Goal: Task Accomplishment & Management: Complete application form

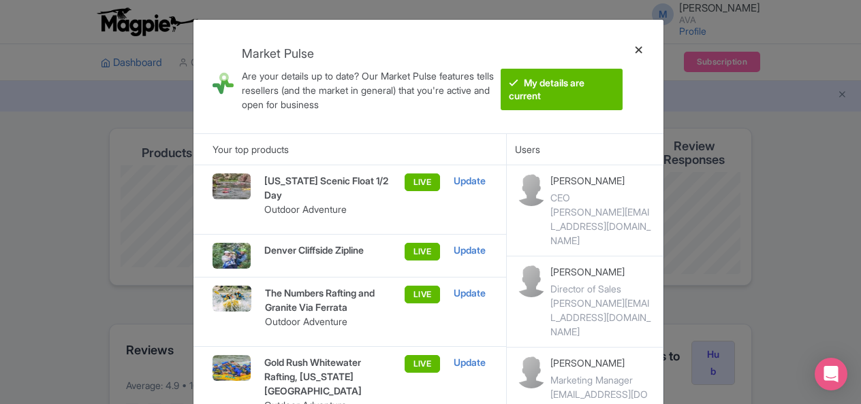
click at [637, 48] on div at bounding box center [638, 77] width 33 height 92
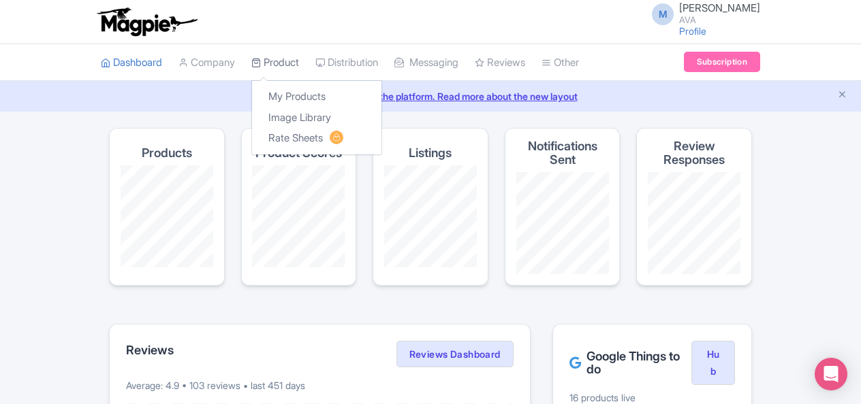
click at [283, 59] on link "Product" at bounding box center [275, 62] width 48 height 37
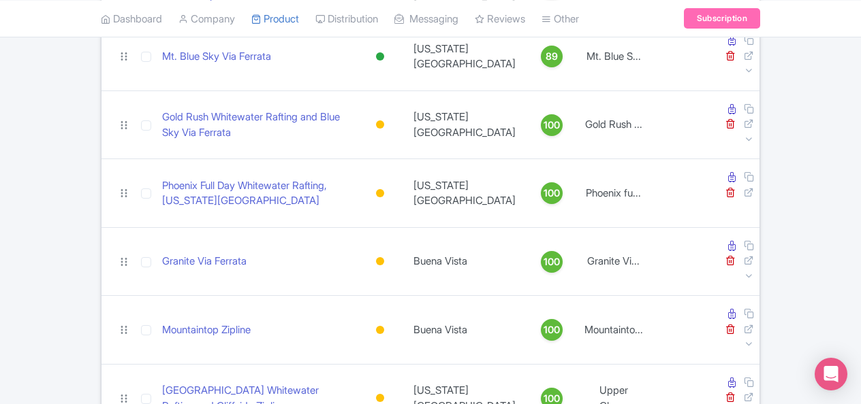
scroll to position [1237, 0]
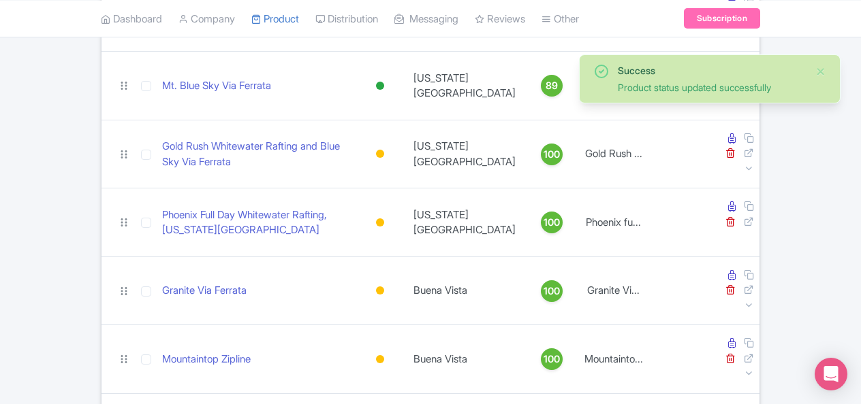
scroll to position [1182, 0]
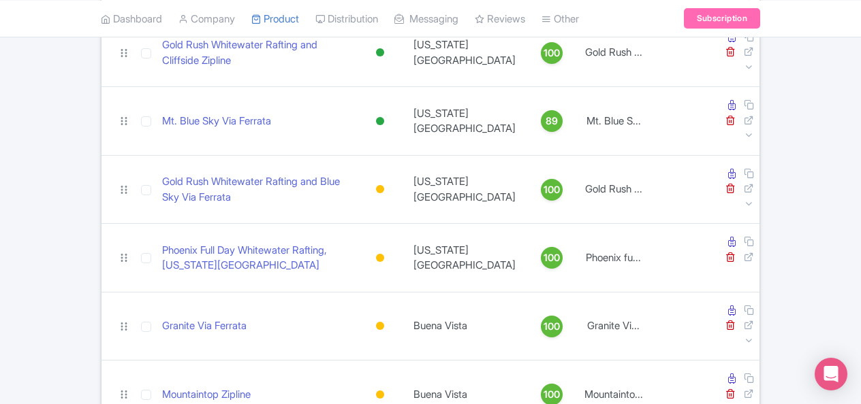
scroll to position [1144, 0]
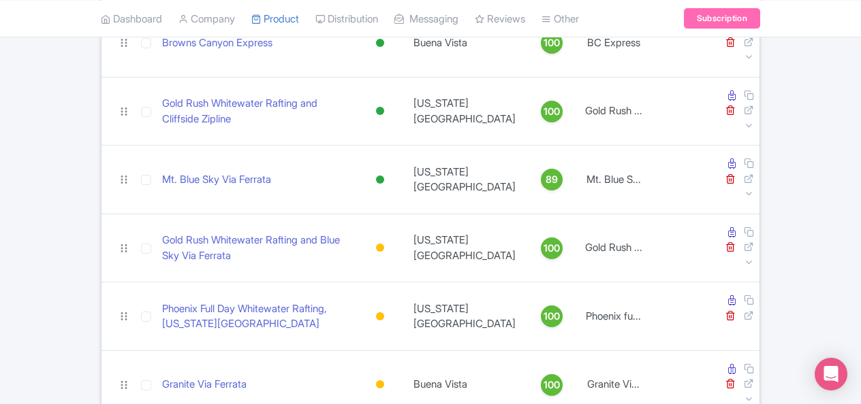
scroll to position [1087, 0]
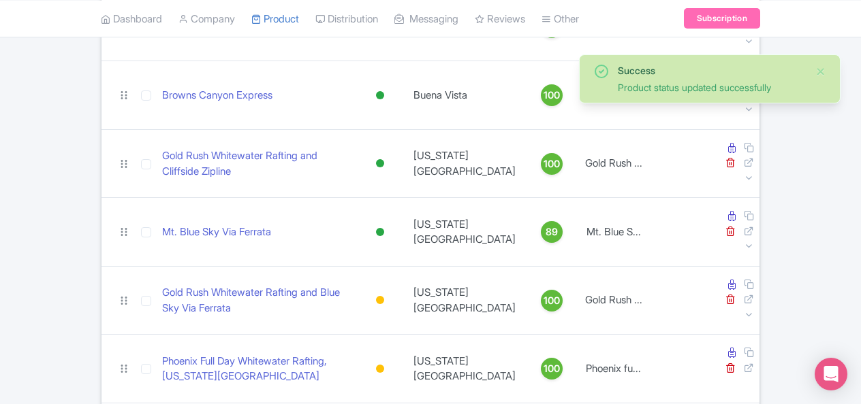
scroll to position [1036, 0]
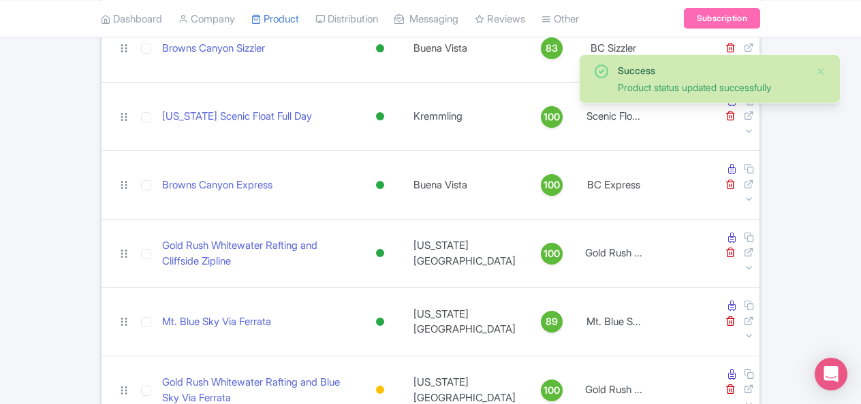
scroll to position [935, 0]
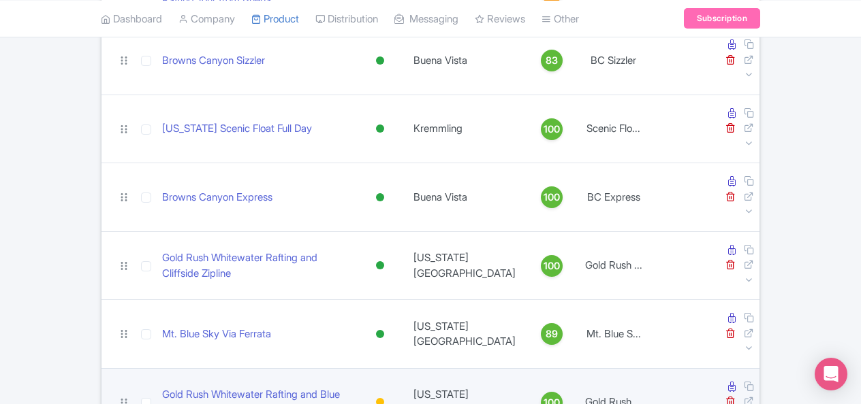
click at [384, 398] on div at bounding box center [380, 402] width 8 height 8
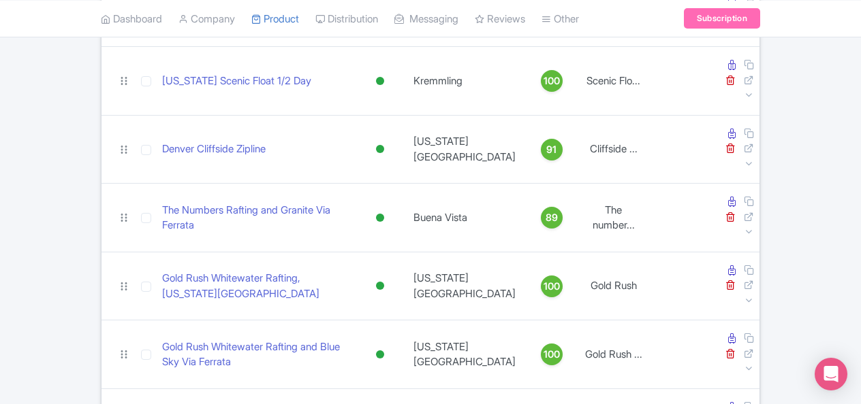
scroll to position [0, 0]
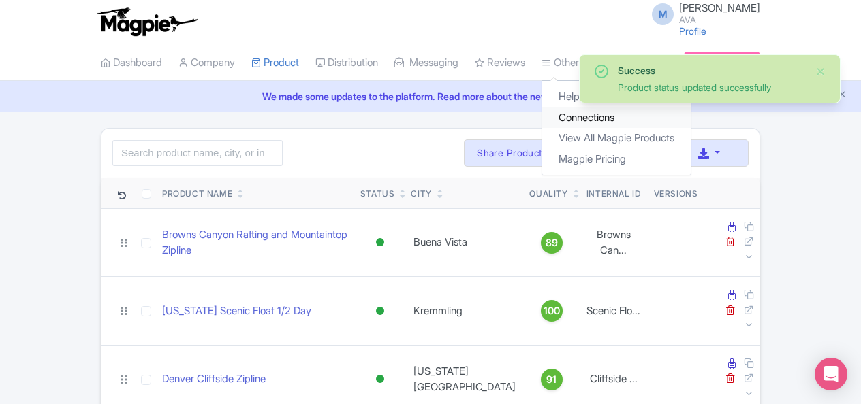
click at [566, 117] on link "Connections" at bounding box center [616, 118] width 148 height 21
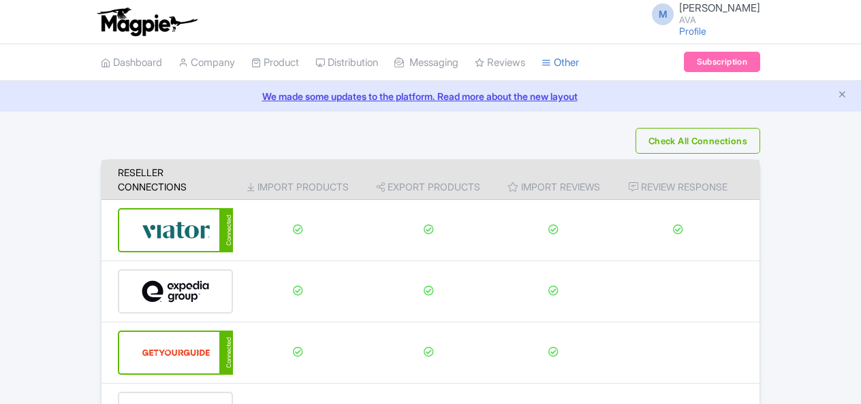
scroll to position [161, 0]
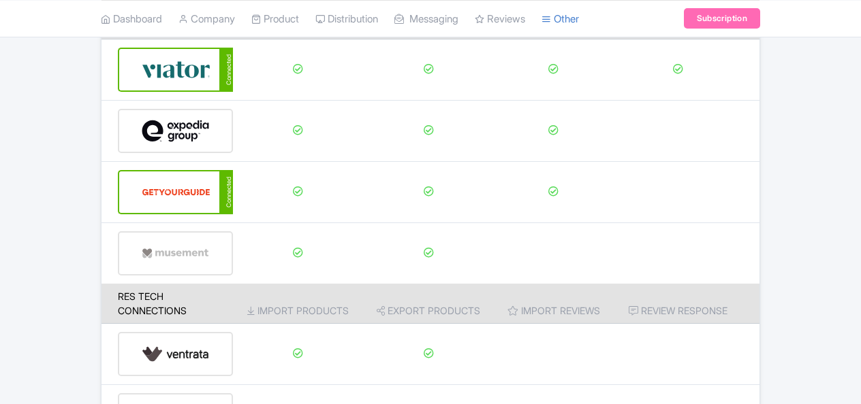
click at [182, 195] on img at bounding box center [176, 193] width 68 height 42
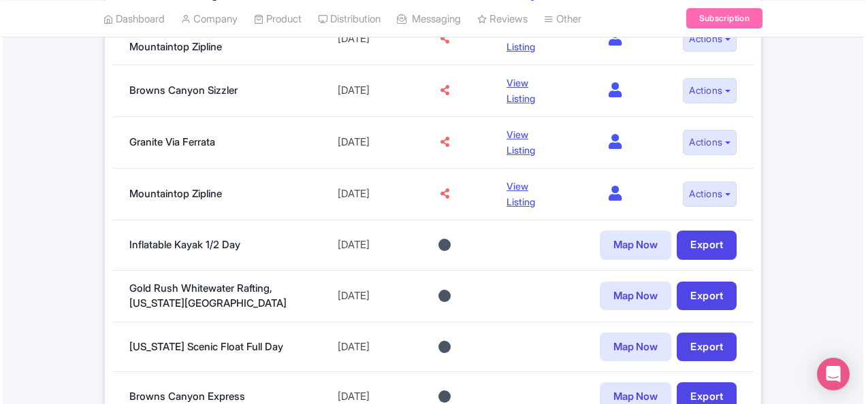
scroll to position [573, 0]
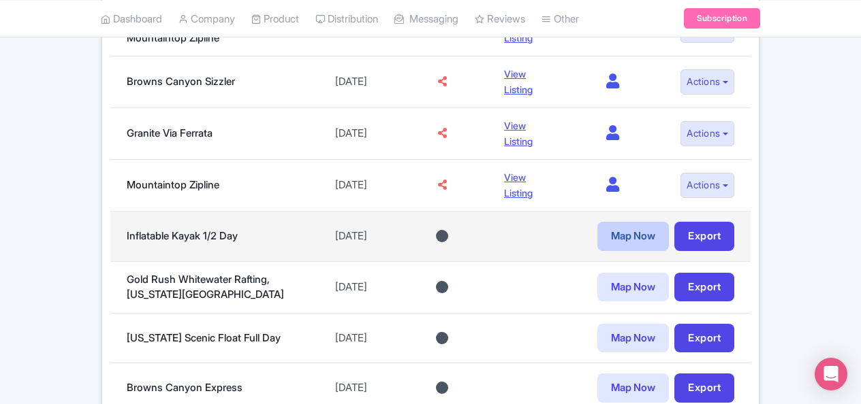
click at [624, 226] on link "Map Now" at bounding box center [632, 236] width 71 height 29
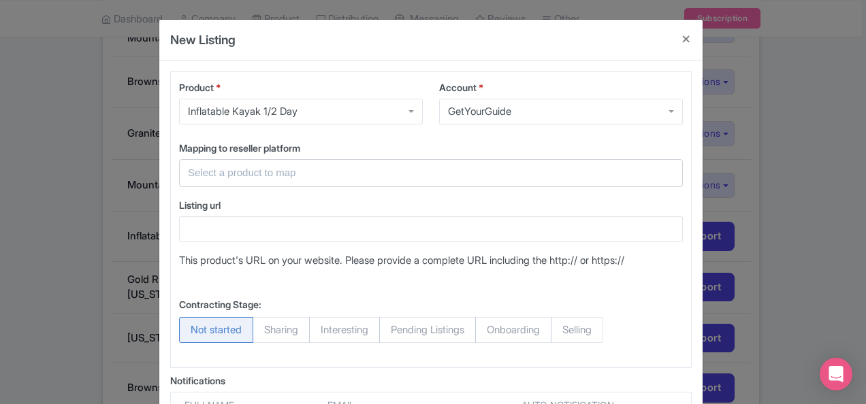
click at [366, 161] on div at bounding box center [431, 173] width 504 height 28
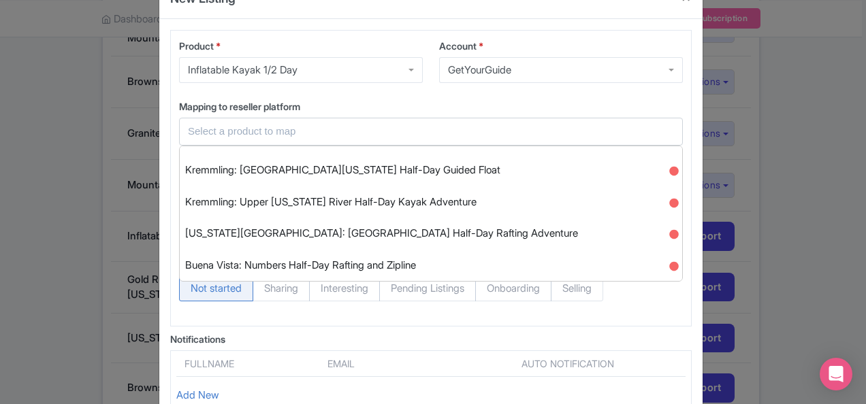
scroll to position [148, 0]
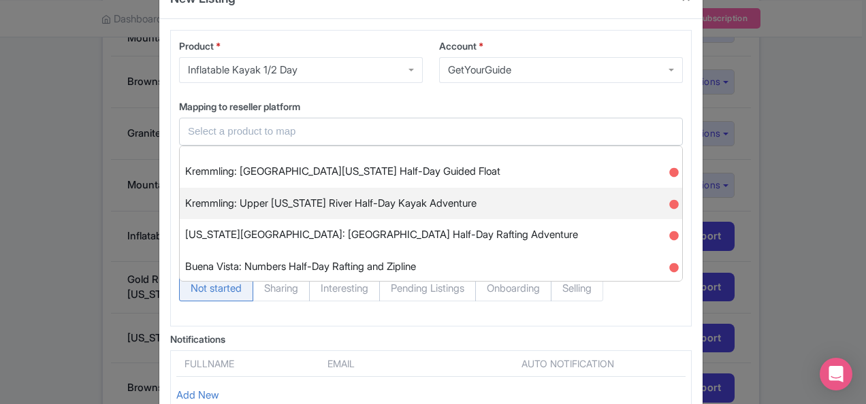
click at [375, 208] on span "Kremmling: Upper [US_STATE] River Half-Day Kayak Adventure" at bounding box center [330, 203] width 291 height 21
type input "Kremmling: Upper [US_STATE] River Half-Day Kayak Adventure"
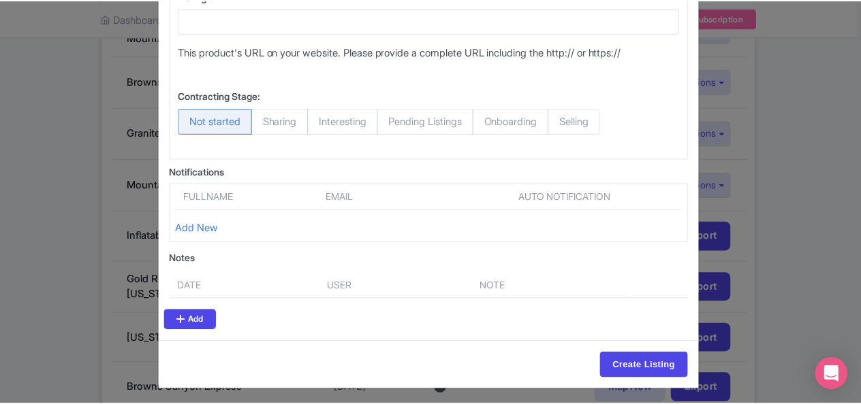
scroll to position [0, 0]
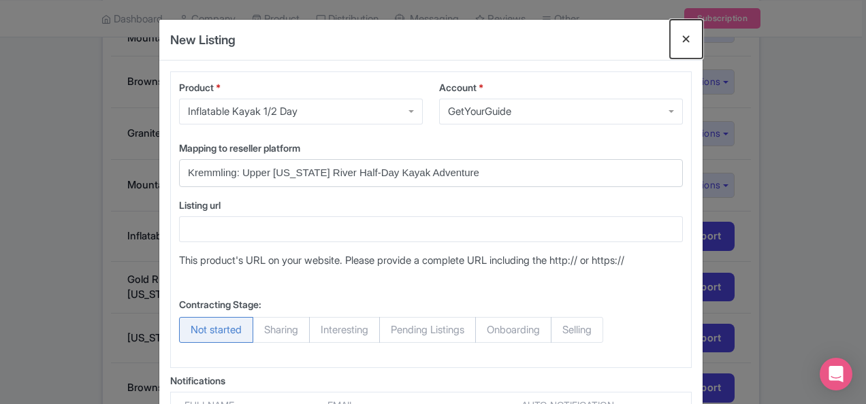
click at [682, 30] on button "Close" at bounding box center [686, 39] width 33 height 39
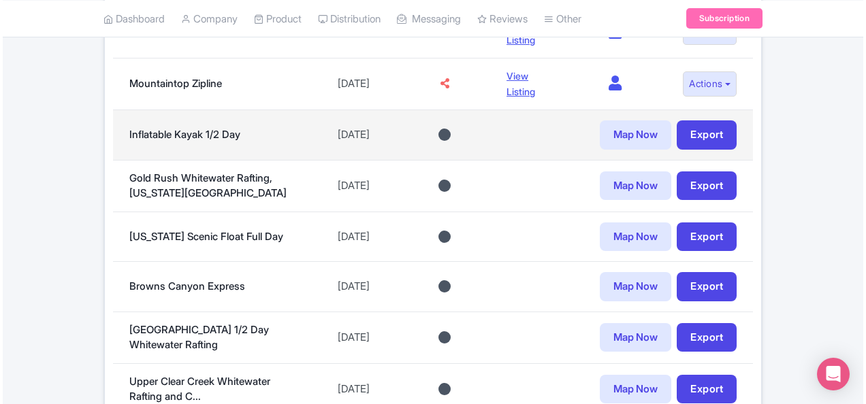
scroll to position [675, 0]
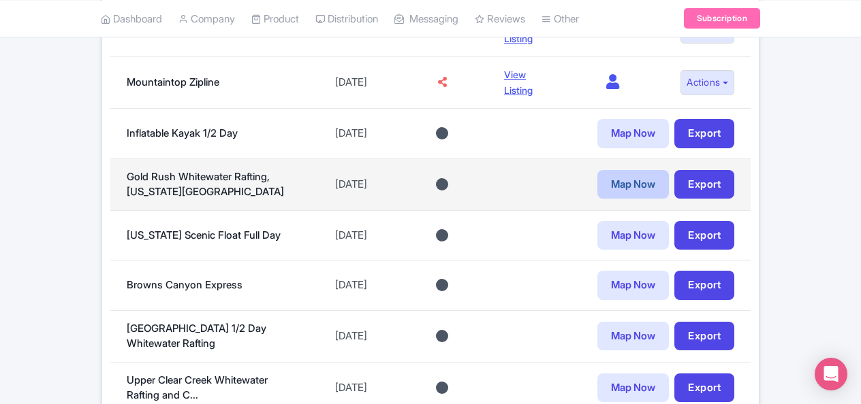
click at [641, 179] on link "Map Now" at bounding box center [632, 184] width 71 height 29
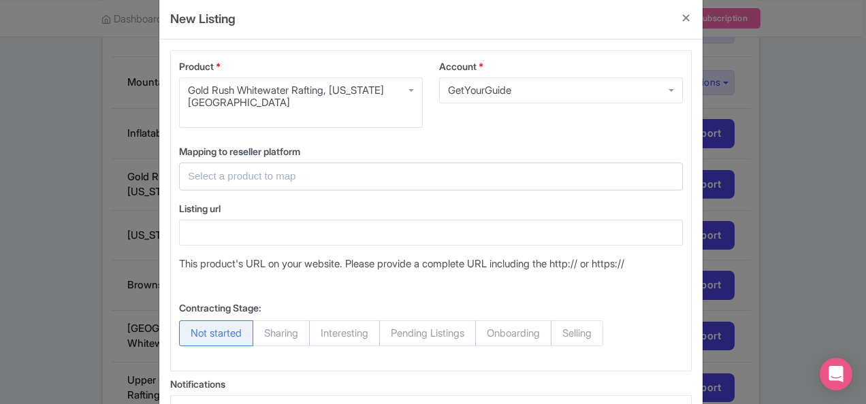
scroll to position [0, 0]
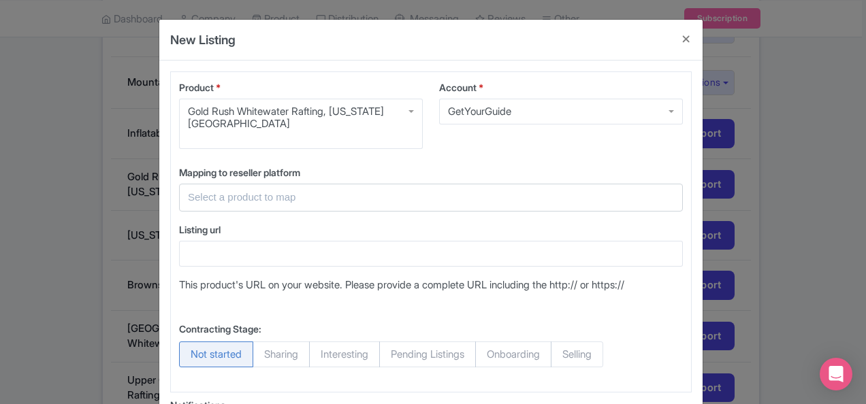
click at [310, 190] on input "text" at bounding box center [423, 198] width 470 height 16
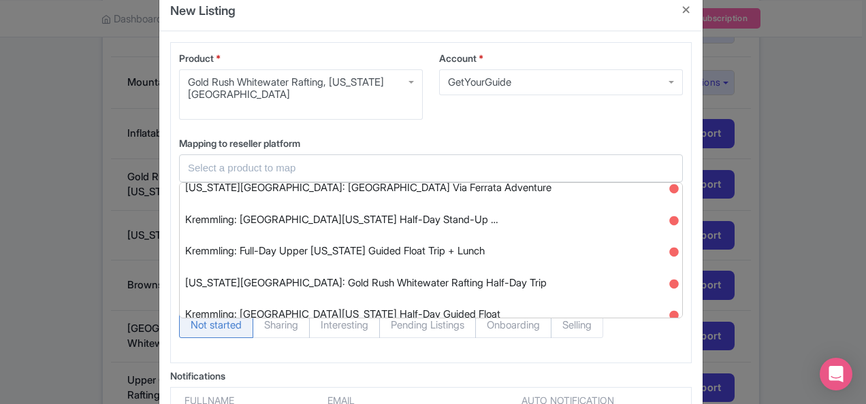
scroll to position [44, 0]
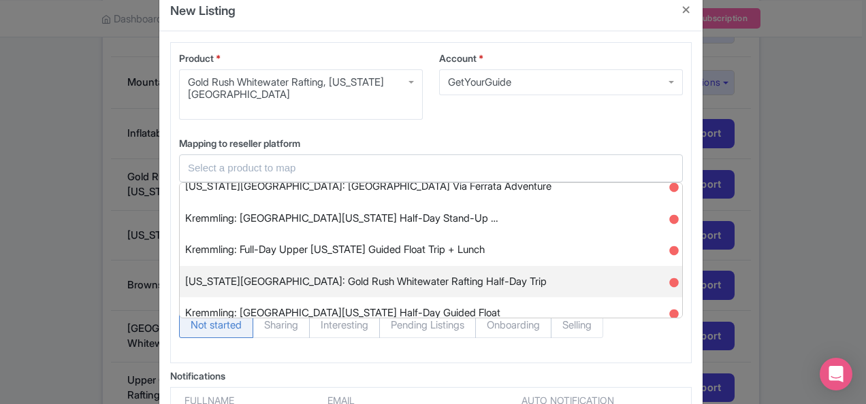
click at [403, 272] on span "Idaho Springs: Gold Rush Whitewater Rafting Half-Day Trip" at bounding box center [366, 282] width 362 height 21
type input "Idaho Springs: Gold Rush Whitewater Rafting Half-Day Trip"
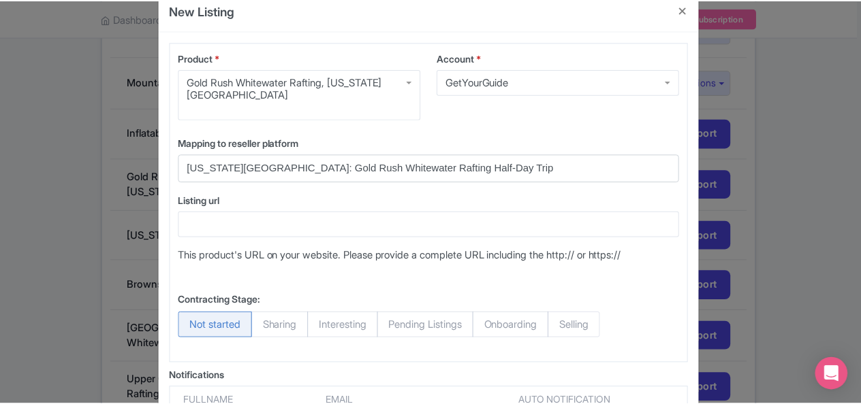
scroll to position [209, 0]
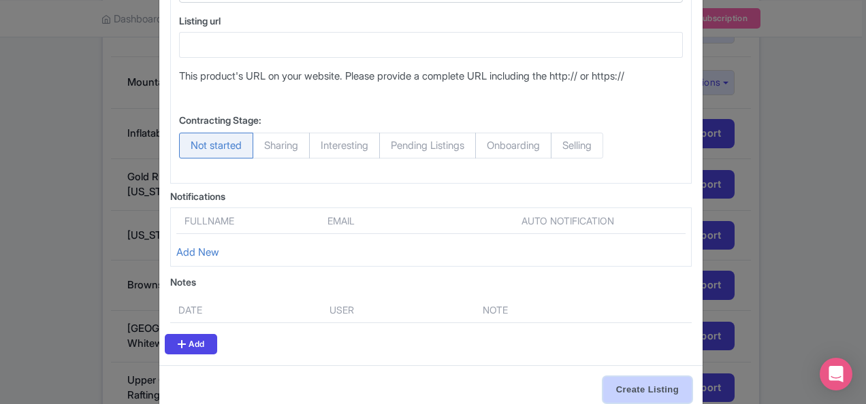
click at [648, 377] on input "Create Listing" at bounding box center [647, 390] width 89 height 26
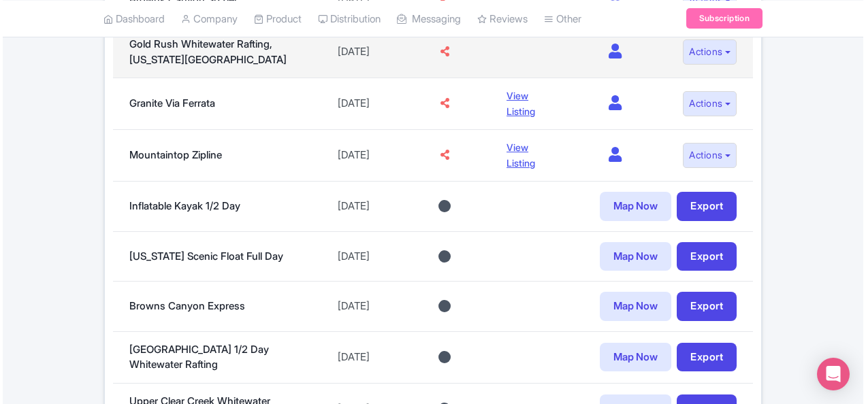
scroll to position [656, 0]
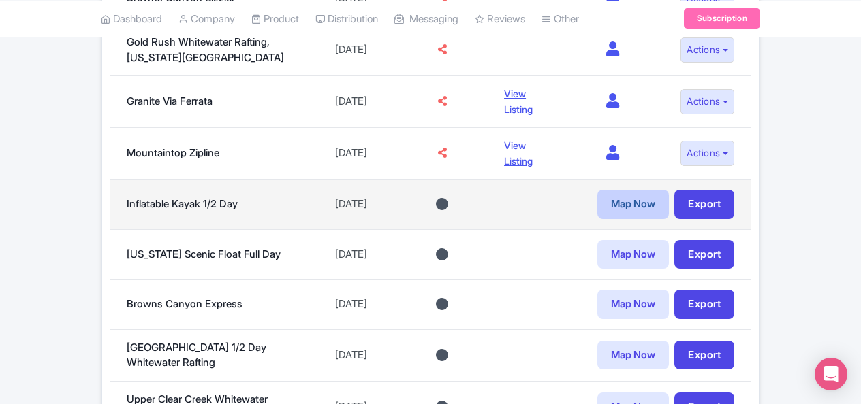
click at [602, 198] on link "Map Now" at bounding box center [632, 204] width 71 height 29
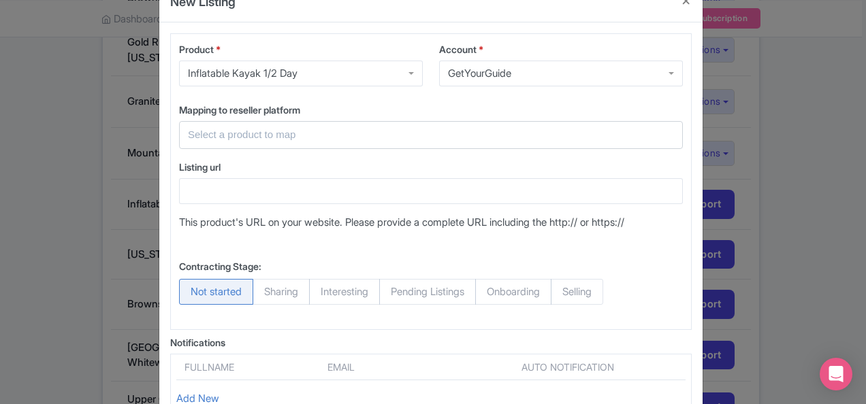
scroll to position [37, 0]
click at [385, 133] on input "text" at bounding box center [423, 136] width 470 height 16
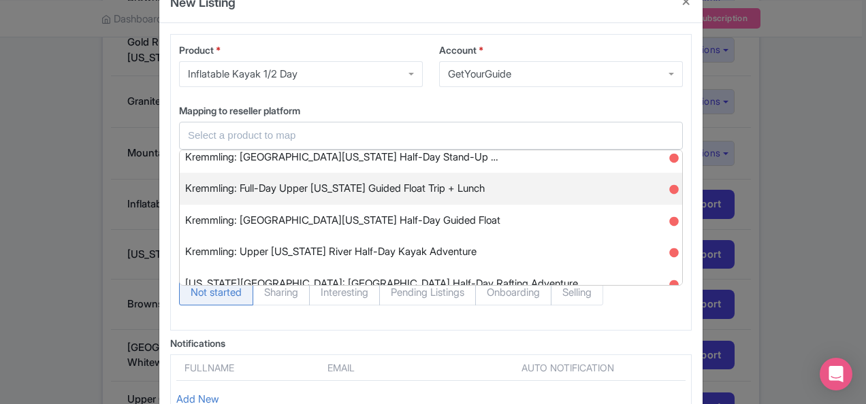
scroll to position [74, 0]
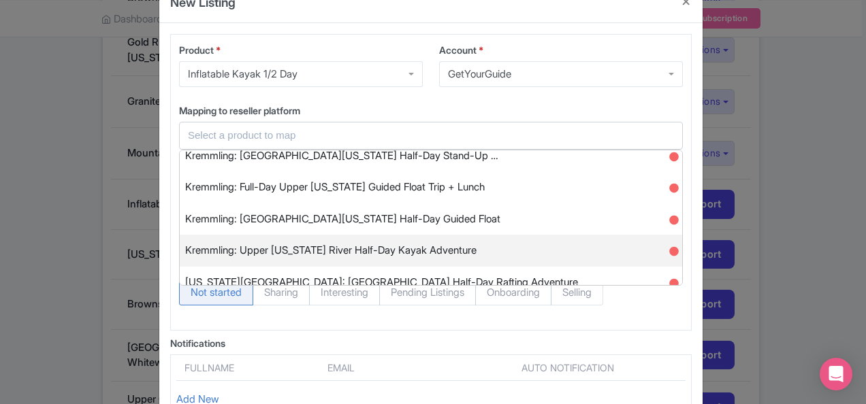
click at [399, 246] on span "Kremmling: Upper Colorado River Half-Day Kayak Adventure" at bounding box center [330, 250] width 291 height 21
type input "Kremmling: Upper Colorado River Half-Day Kayak Adventure"
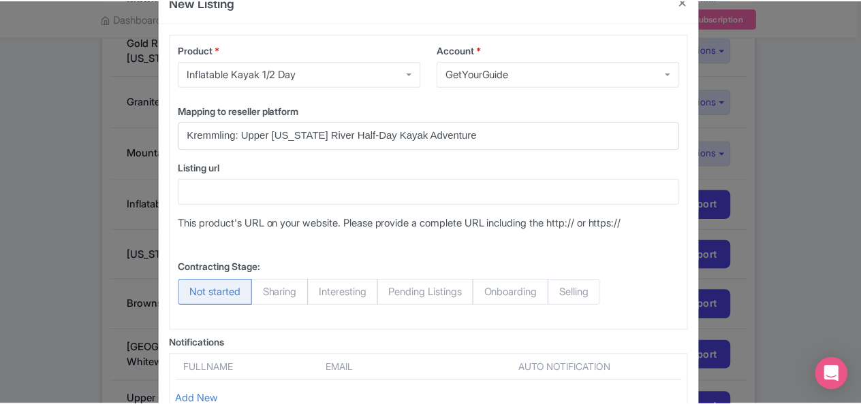
scroll to position [209, 0]
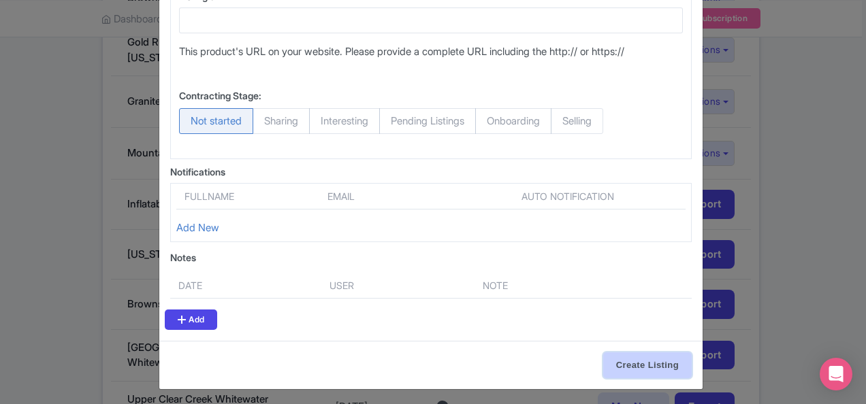
click at [634, 356] on input "Create Listing" at bounding box center [647, 366] width 89 height 26
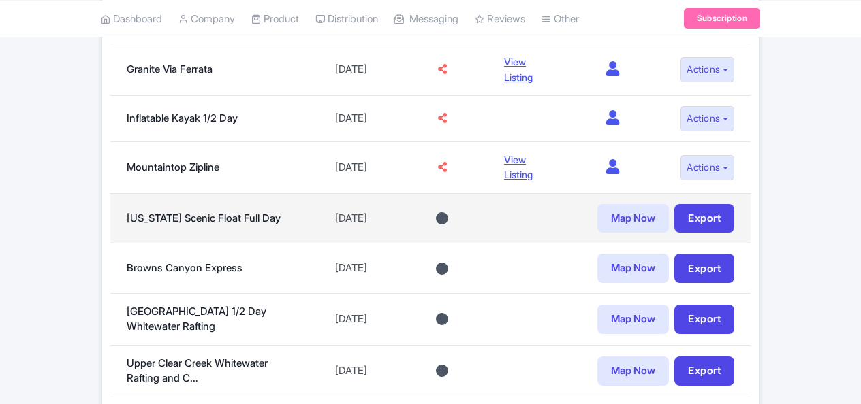
scroll to position [691, 0]
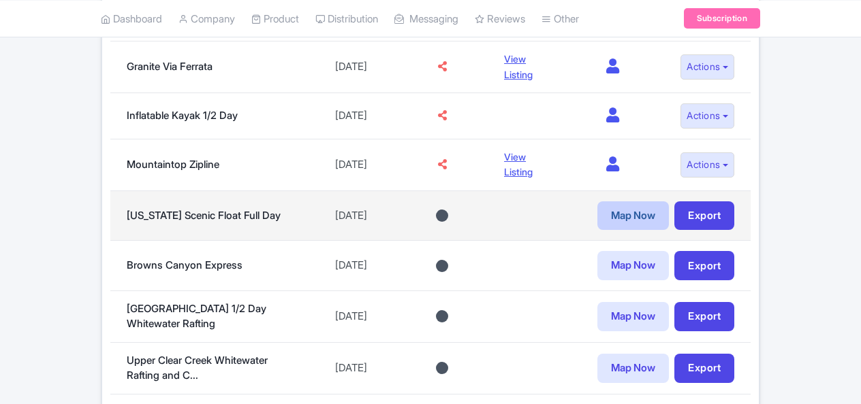
click at [638, 211] on link "Map Now" at bounding box center [632, 216] width 71 height 29
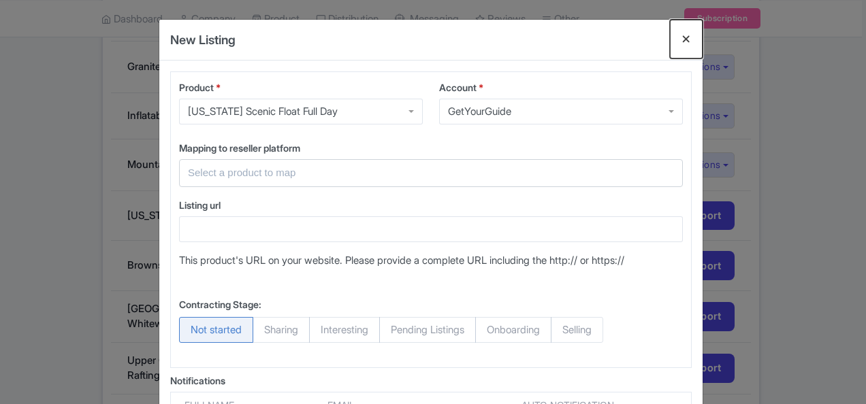
click at [685, 37] on button "Close" at bounding box center [686, 39] width 33 height 39
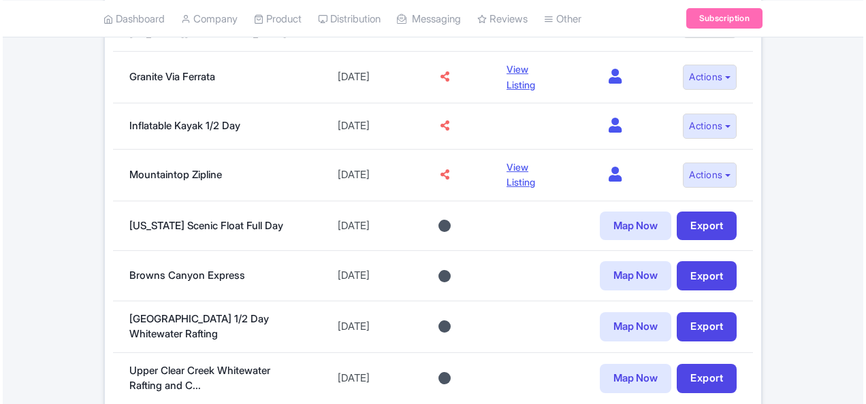
scroll to position [682, 0]
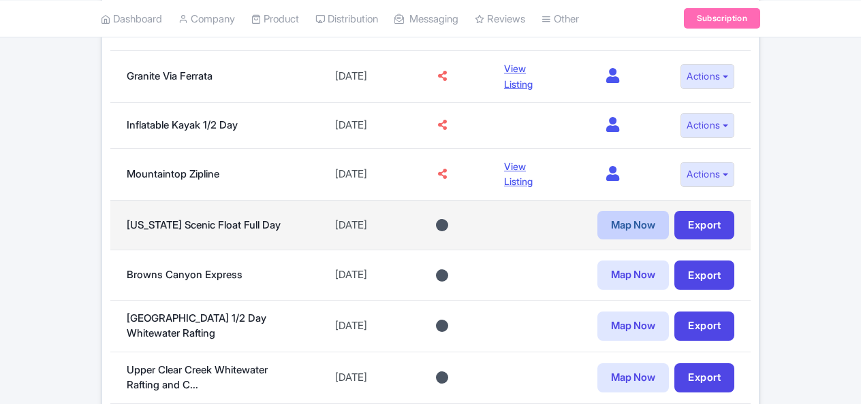
click at [630, 229] on link "Map Now" at bounding box center [632, 225] width 71 height 29
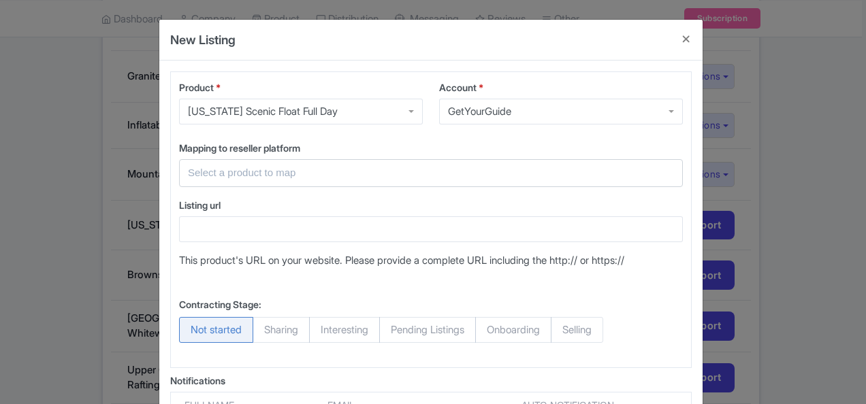
click at [322, 170] on input "text" at bounding box center [423, 173] width 470 height 16
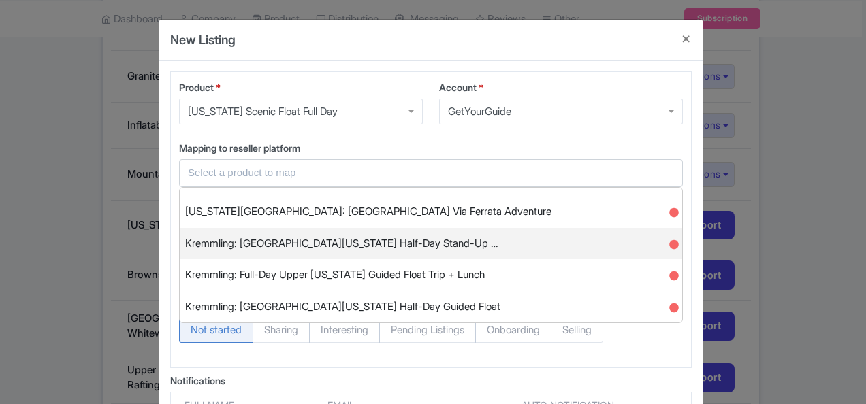
scroll to position [26, 0]
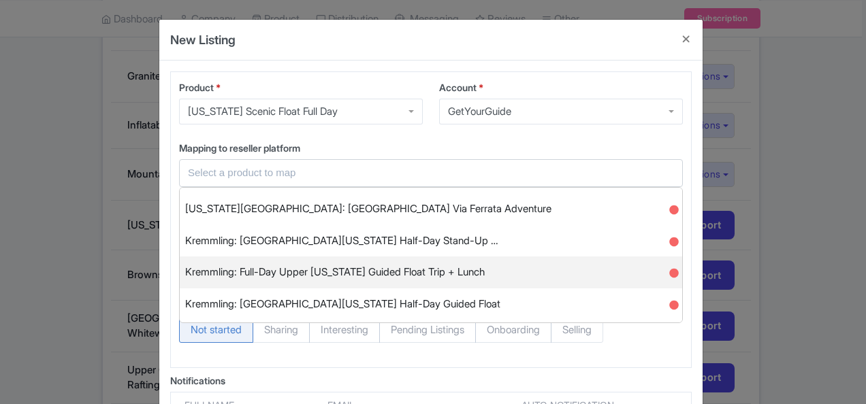
click at [313, 274] on span "Kremmling: Full-Day Upper [US_STATE] Guided Float Trip + Lunch" at bounding box center [335, 272] width 300 height 21
type input "Kremmling: Full-Day Upper [US_STATE] Guided Float Trip + Lunch"
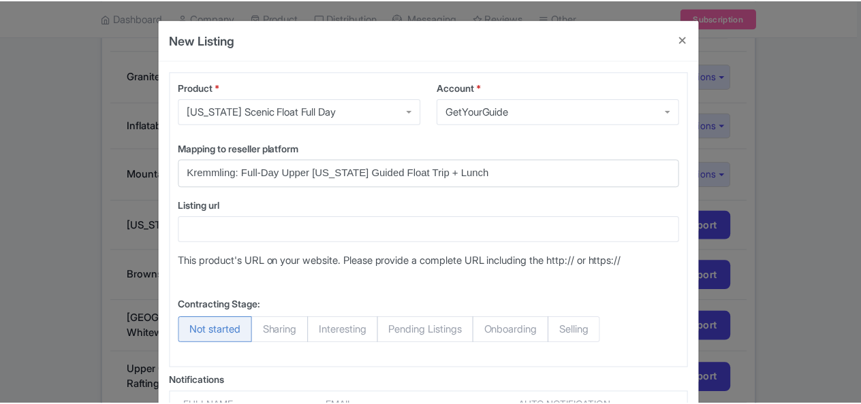
scroll to position [209, 0]
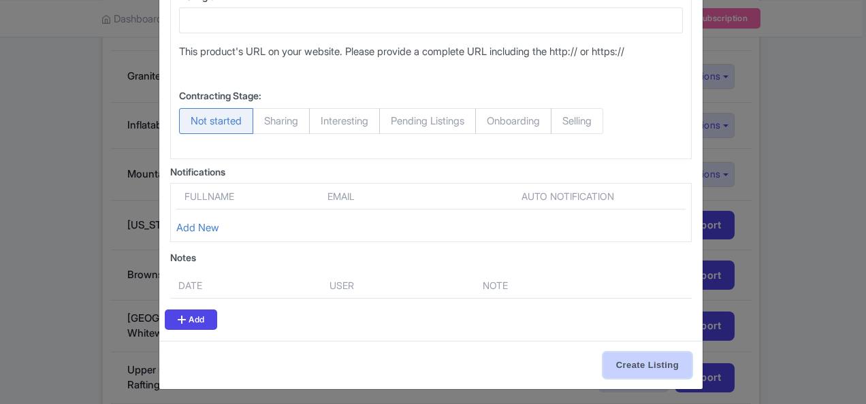
click at [622, 362] on input "Create Listing" at bounding box center [647, 366] width 89 height 26
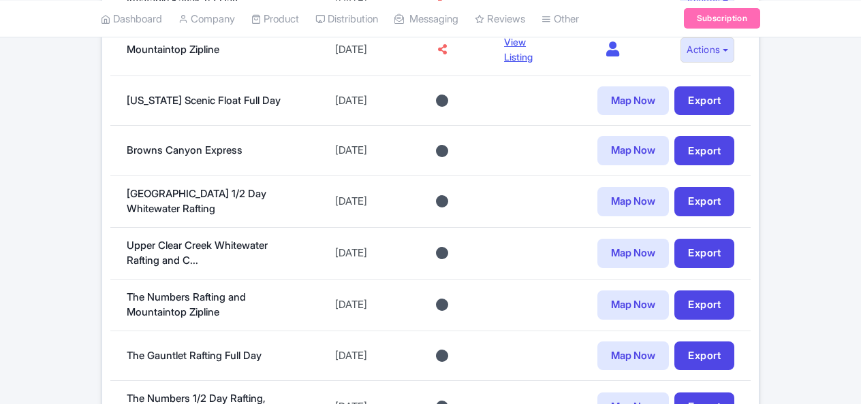
scroll to position [840, 0]
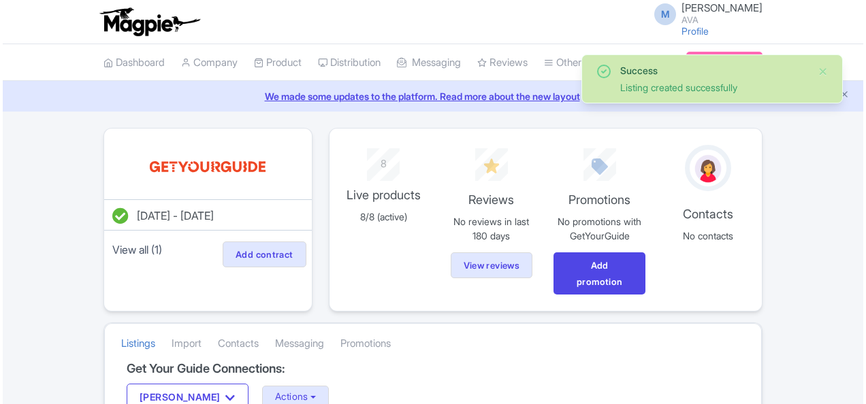
scroll to position [769, 0]
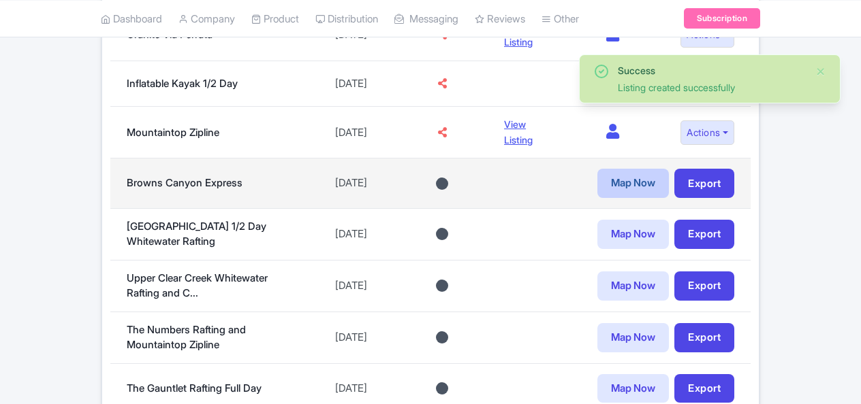
click at [622, 177] on link "Map Now" at bounding box center [632, 183] width 71 height 29
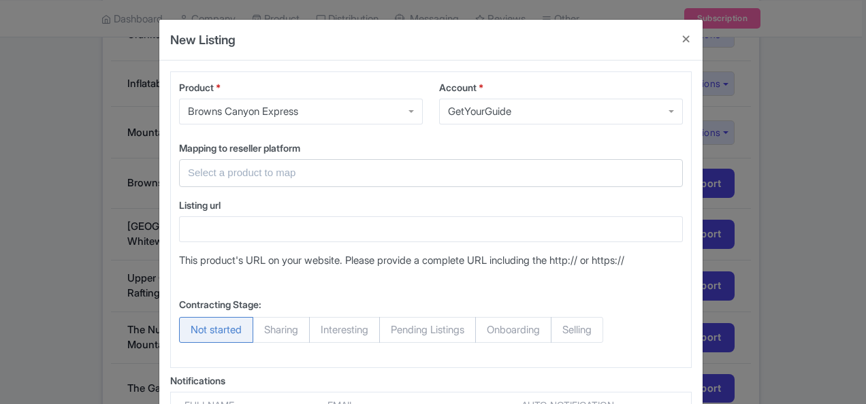
scroll to position [44, 0]
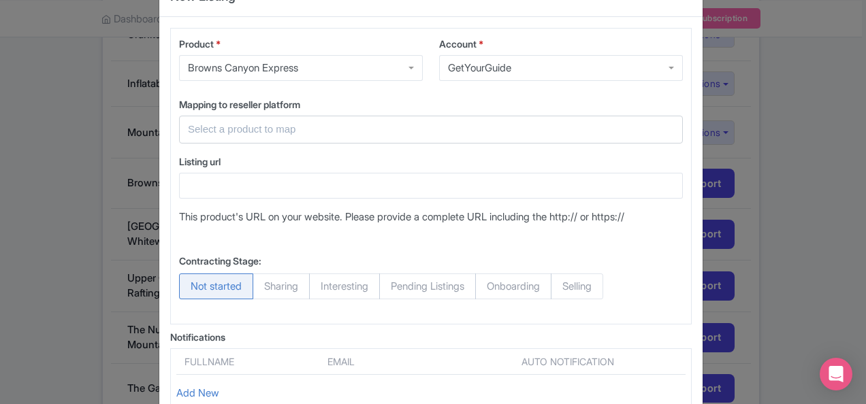
click at [324, 130] on input "text" at bounding box center [423, 130] width 470 height 16
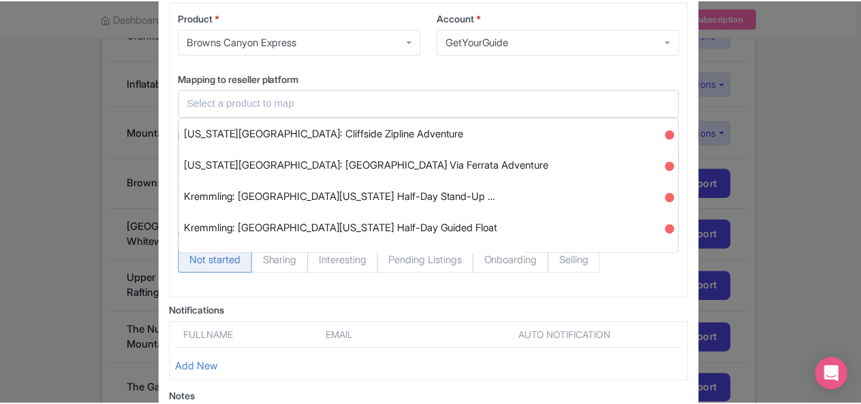
scroll to position [0, 0]
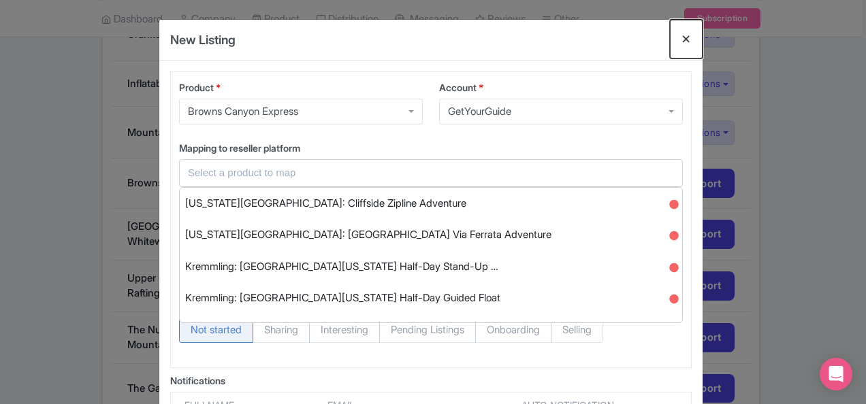
click at [685, 38] on button "Close" at bounding box center [686, 39] width 33 height 39
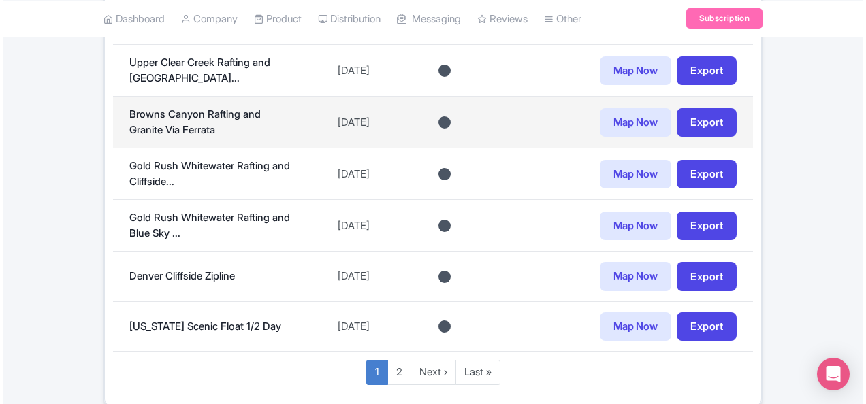
scroll to position [1192, 0]
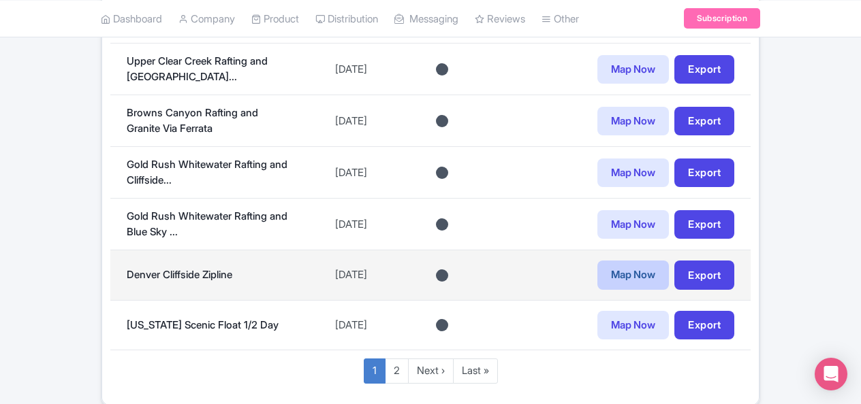
click at [633, 261] on link "Map Now" at bounding box center [632, 275] width 71 height 29
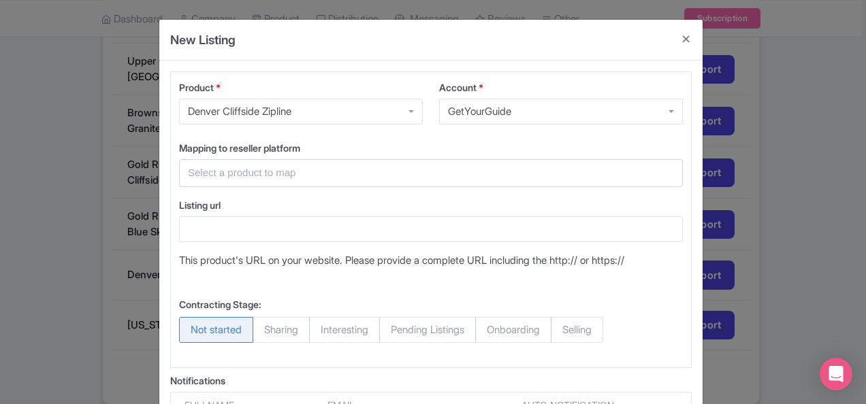
click at [332, 172] on input "text" at bounding box center [423, 173] width 470 height 16
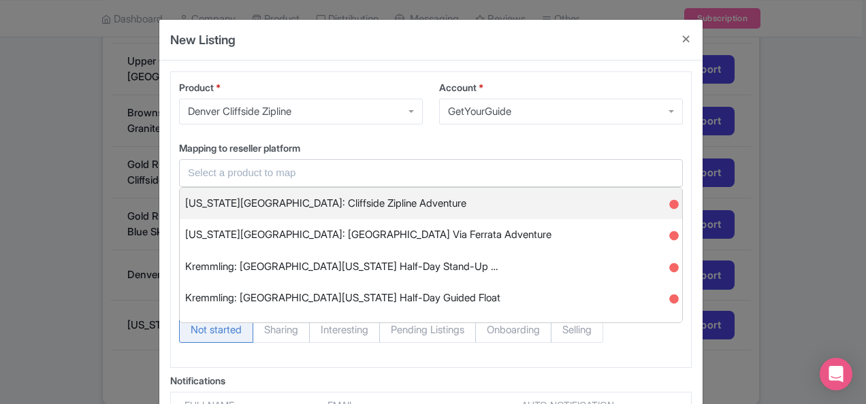
click at [332, 197] on span "[US_STATE][GEOGRAPHIC_DATA]: Cliffside Zipline Adventure" at bounding box center [325, 203] width 281 height 21
type input "[US_STATE][GEOGRAPHIC_DATA]: Cliffside Zipline Adventure"
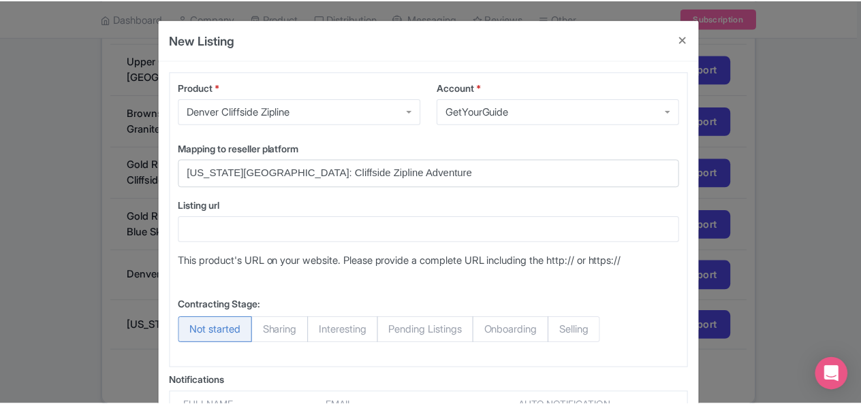
scroll to position [209, 0]
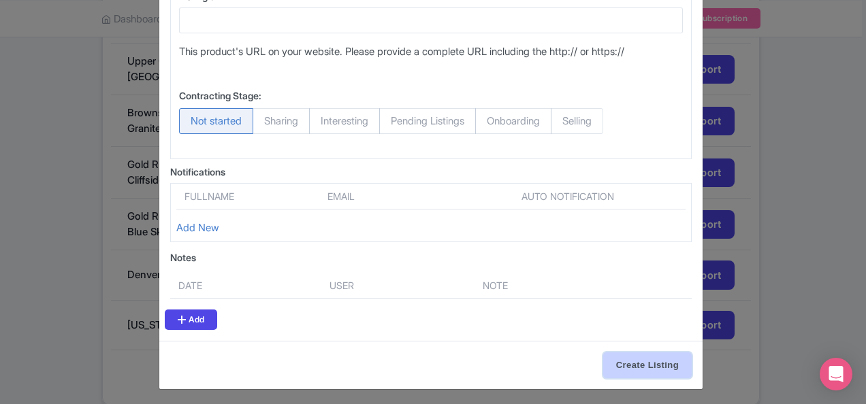
click at [625, 354] on input "Create Listing" at bounding box center [647, 366] width 89 height 26
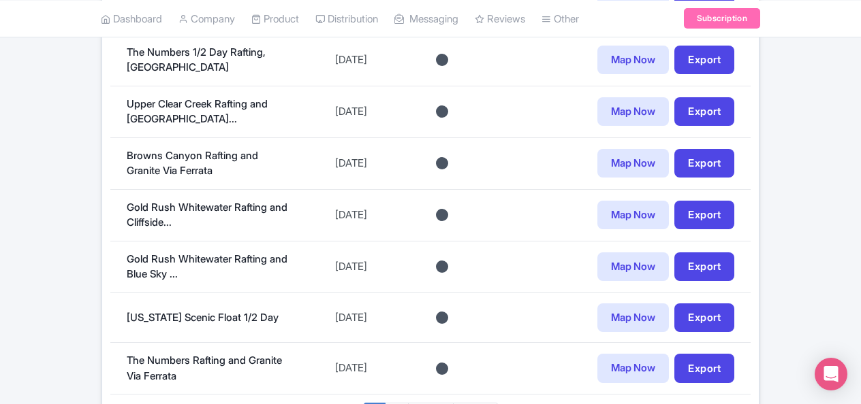
scroll to position [1227, 0]
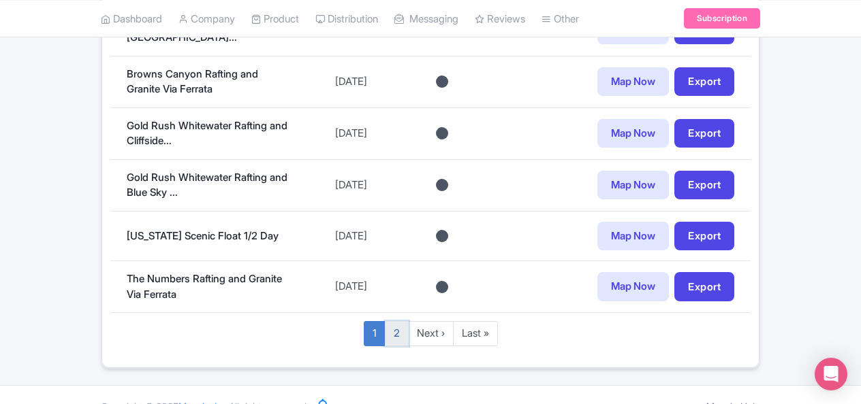
click at [394, 325] on link "2" at bounding box center [397, 333] width 24 height 25
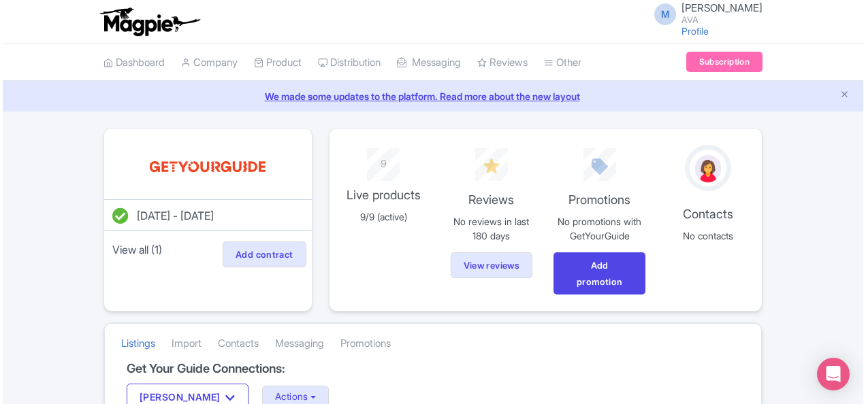
scroll to position [405, 0]
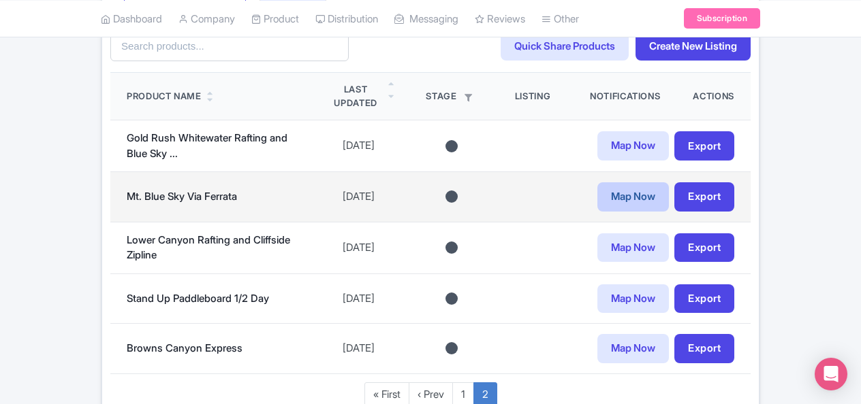
click at [639, 187] on link "Map Now" at bounding box center [632, 196] width 71 height 29
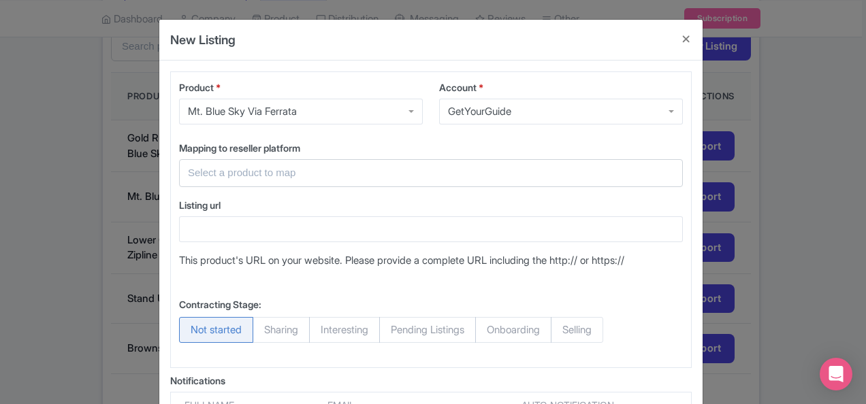
click at [401, 178] on input "text" at bounding box center [423, 173] width 470 height 16
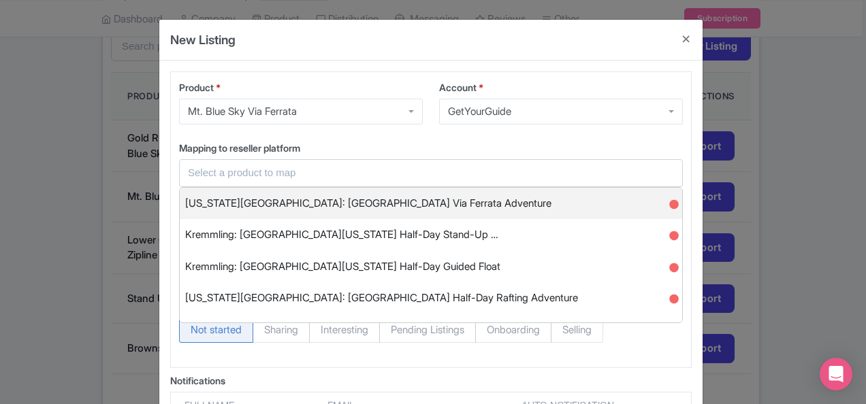
click at [372, 199] on span "[US_STATE][GEOGRAPHIC_DATA]: [GEOGRAPHIC_DATA] Via Ferrata Adventure" at bounding box center [368, 203] width 366 height 21
type input "[US_STATE][GEOGRAPHIC_DATA]: [GEOGRAPHIC_DATA] Via Ferrata Adventure"
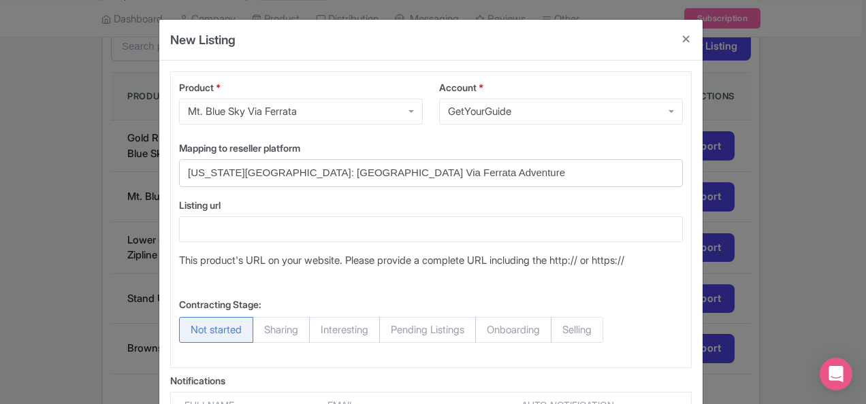
scroll to position [1, 0]
click at [478, 169] on input "[US_STATE][GEOGRAPHIC_DATA]: [GEOGRAPHIC_DATA] Via Ferrata Adventure" at bounding box center [423, 173] width 470 height 16
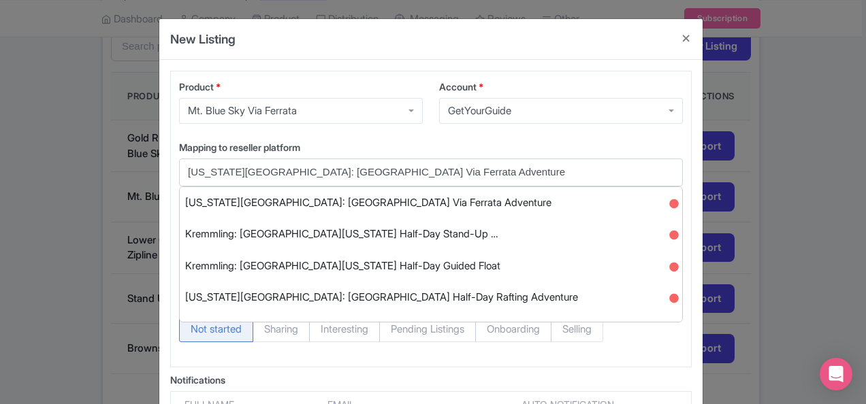
click at [493, 138] on div "Product * Mt. [GEOGRAPHIC_DATA]. Blue Sky Via Ferrata Account * GetYourGuide Ge…" at bounding box center [431, 219] width 522 height 297
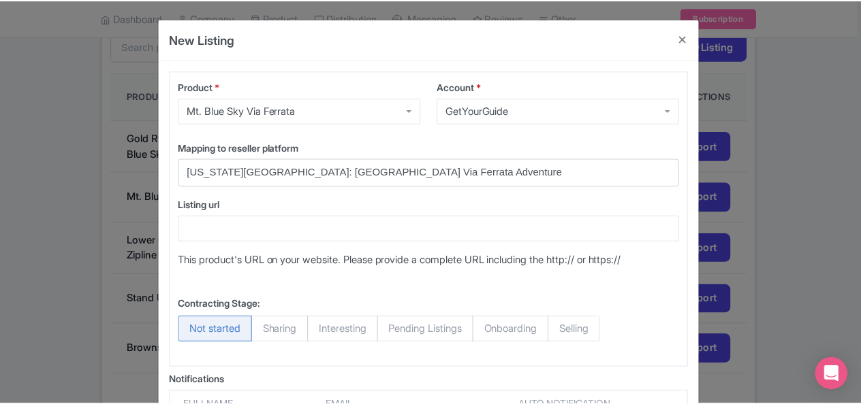
scroll to position [209, 0]
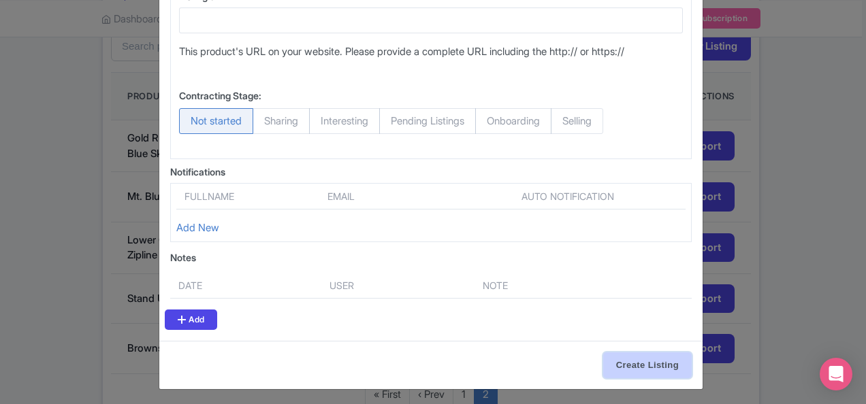
click at [626, 355] on input "Create Listing" at bounding box center [647, 366] width 89 height 26
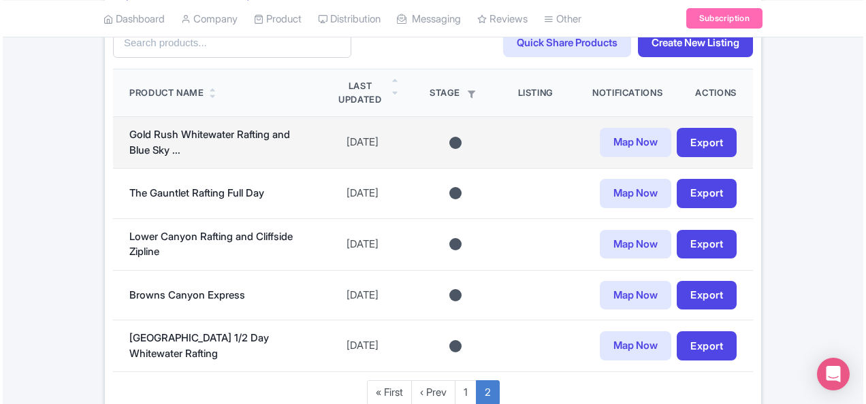
scroll to position [485, 0]
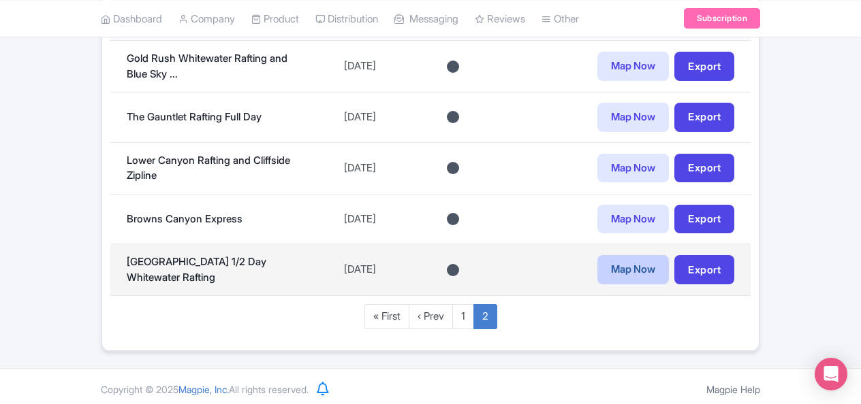
click at [617, 259] on link "Map Now" at bounding box center [632, 269] width 71 height 29
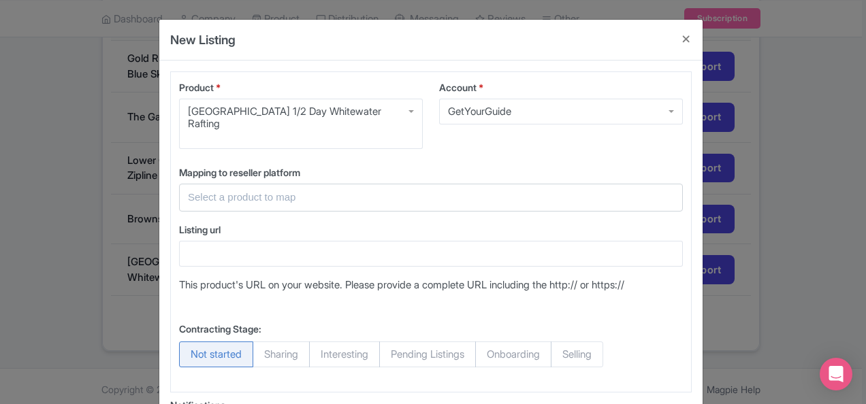
drag, startPoint x: 364, startPoint y: 256, endPoint x: 331, endPoint y: 169, distance: 93.1
click at [331, 190] on input "text" at bounding box center [423, 198] width 470 height 16
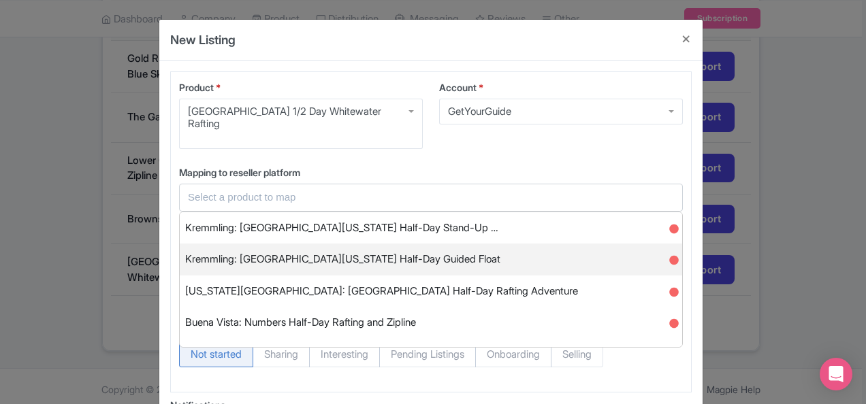
click at [317, 249] on span "Kremmling: [GEOGRAPHIC_DATA][US_STATE] Half-Day Guided Float" at bounding box center [342, 259] width 315 height 21
type input "Kremmling: [GEOGRAPHIC_DATA][US_STATE] Half-Day Guided Float"
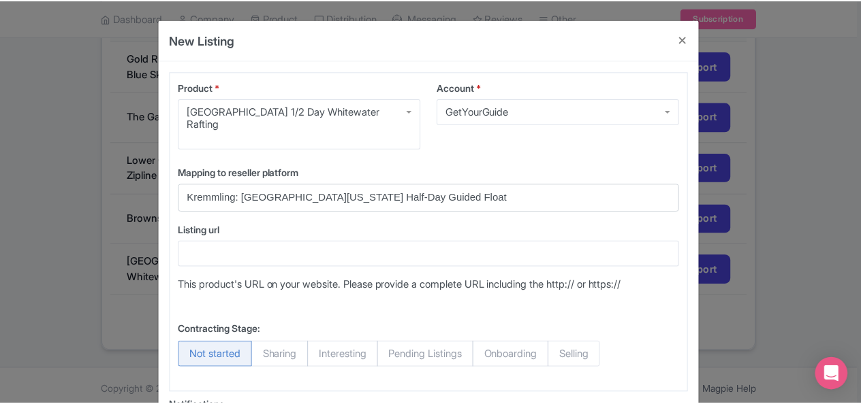
scroll to position [209, 0]
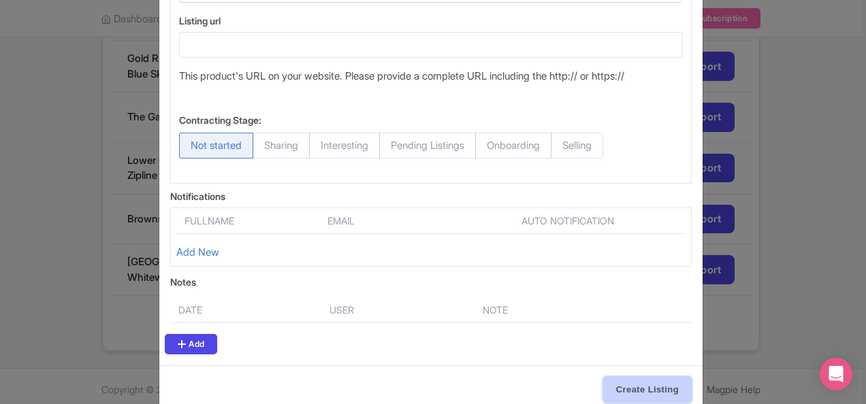
click at [623, 377] on input "Create Listing" at bounding box center [647, 390] width 89 height 26
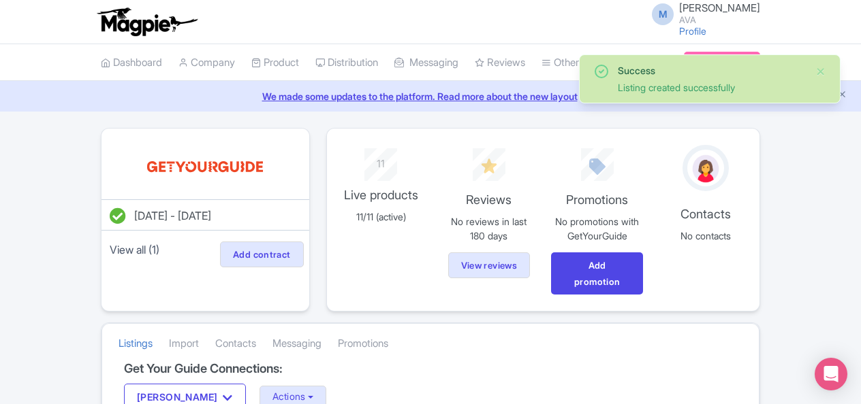
scroll to position [485, 0]
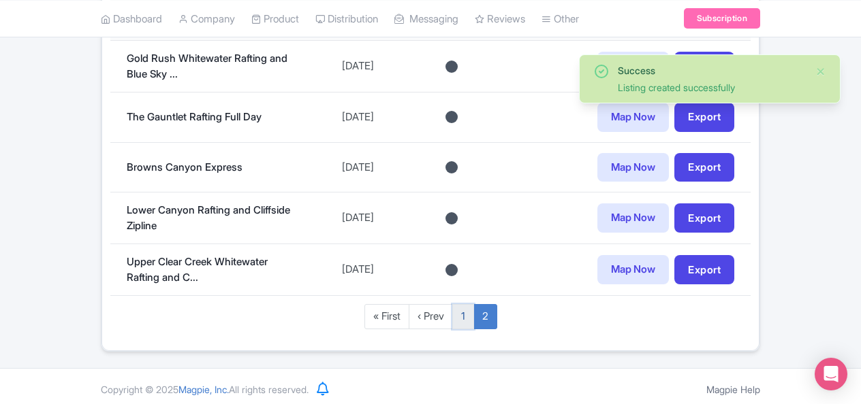
click at [464, 315] on link "1" at bounding box center [463, 316] width 22 height 25
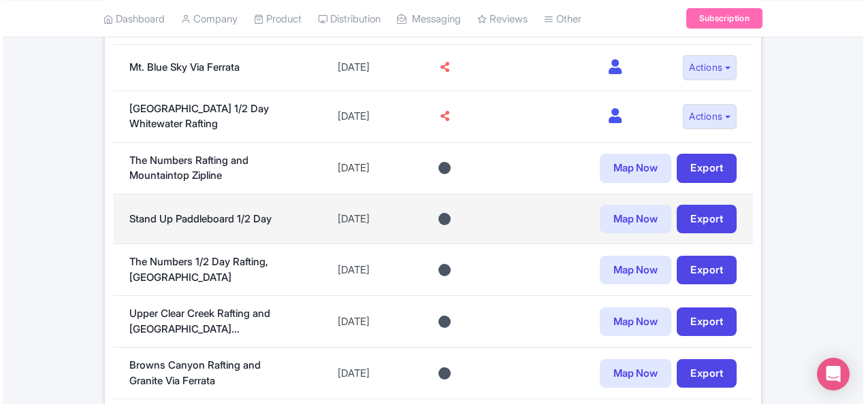
scroll to position [934, 0]
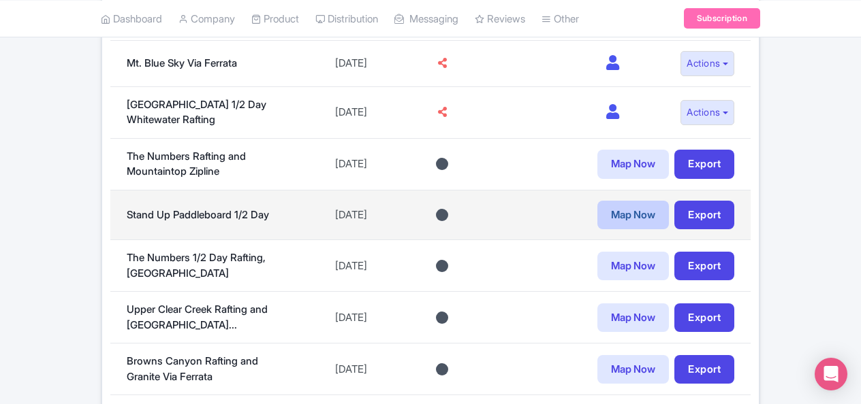
click at [611, 208] on link "Map Now" at bounding box center [632, 215] width 71 height 29
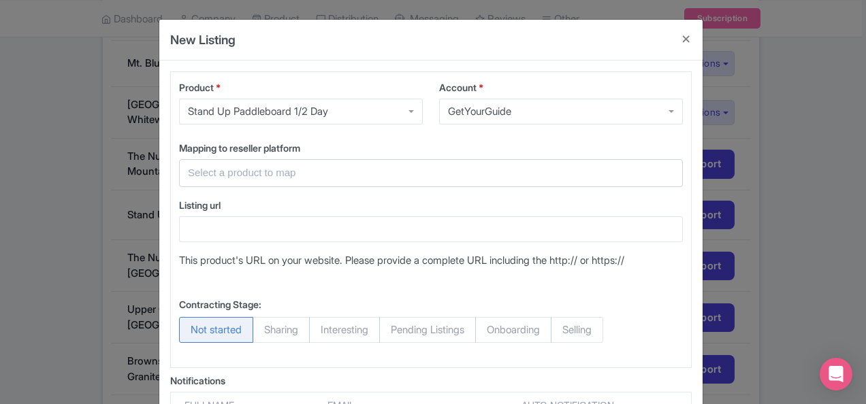
click at [284, 169] on input "text" at bounding box center [423, 173] width 470 height 16
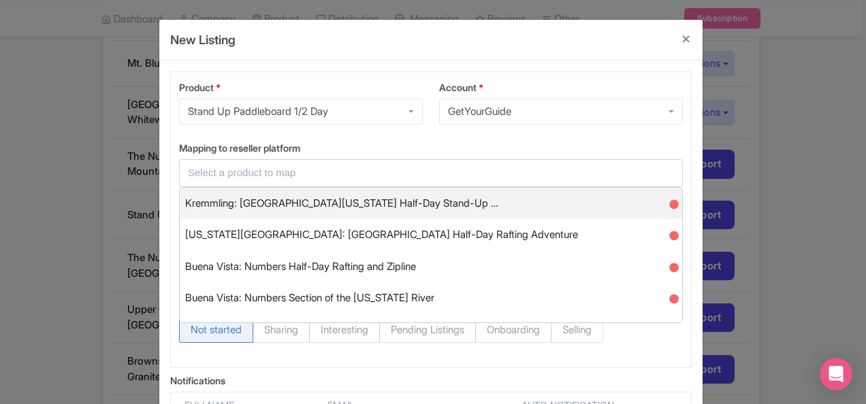
click at [278, 204] on span "Kremmling: [GEOGRAPHIC_DATA][US_STATE] Half-Day Stand-Up …" at bounding box center [341, 203] width 313 height 21
type input "Kremmling: [GEOGRAPHIC_DATA][US_STATE] Half-Day Stand-Up …"
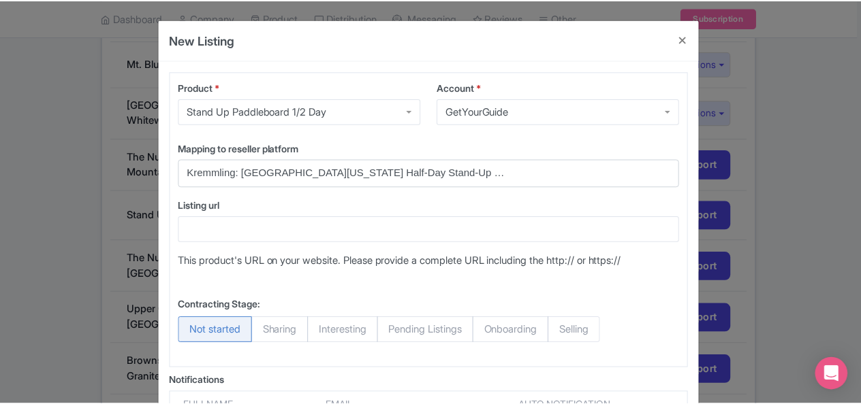
scroll to position [209, 0]
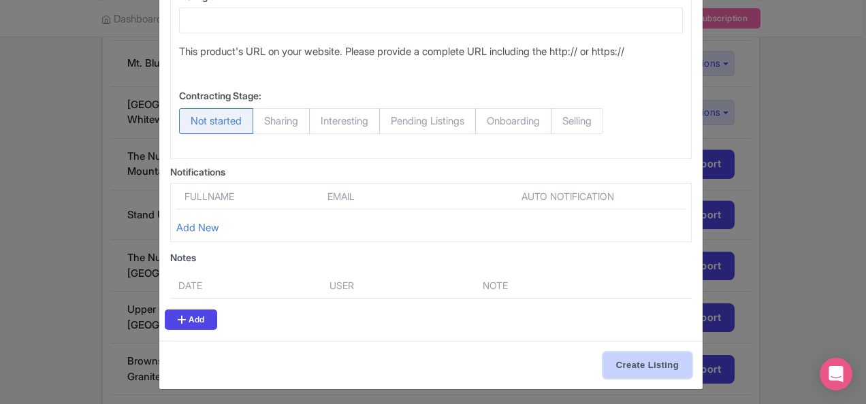
click at [622, 353] on input "Create Listing" at bounding box center [647, 366] width 89 height 26
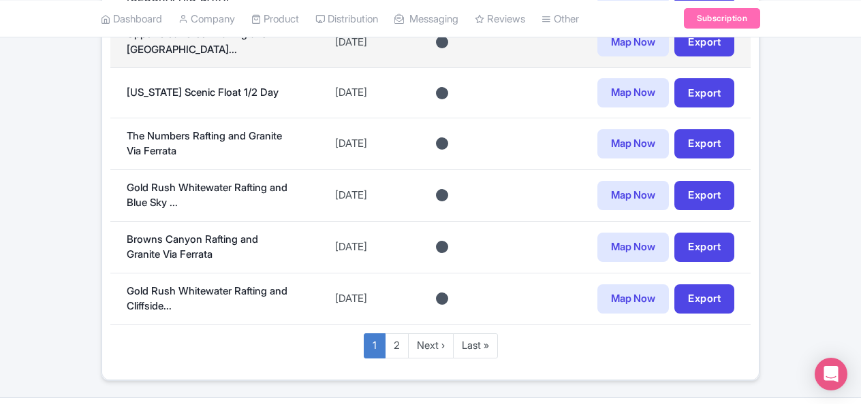
scroll to position [1206, 0]
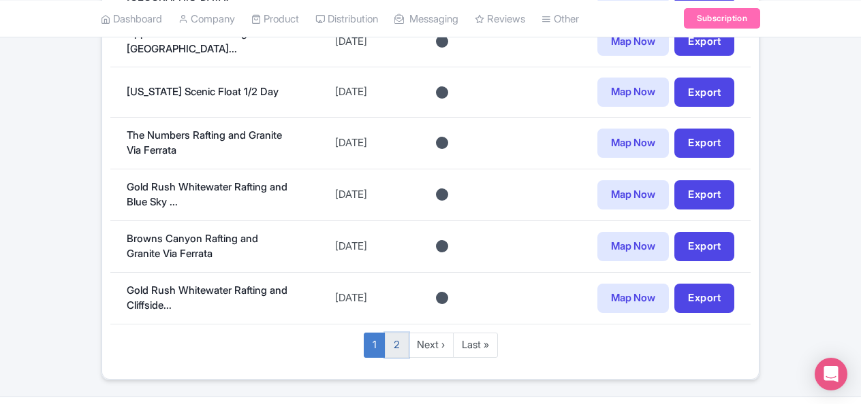
click at [398, 333] on link "2" at bounding box center [397, 345] width 24 height 25
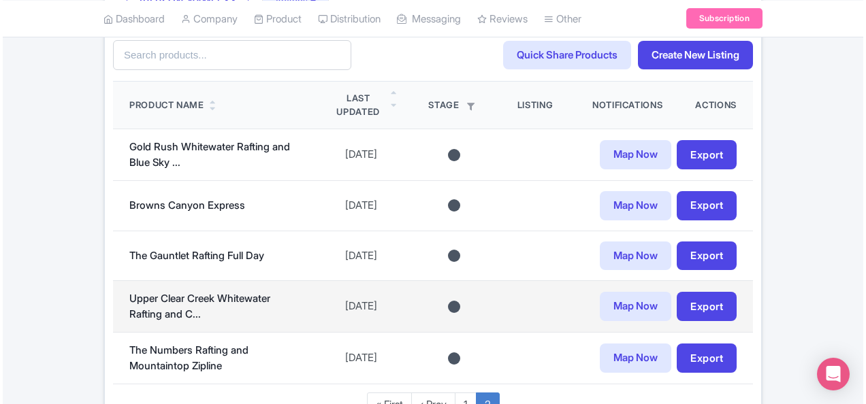
scroll to position [485, 0]
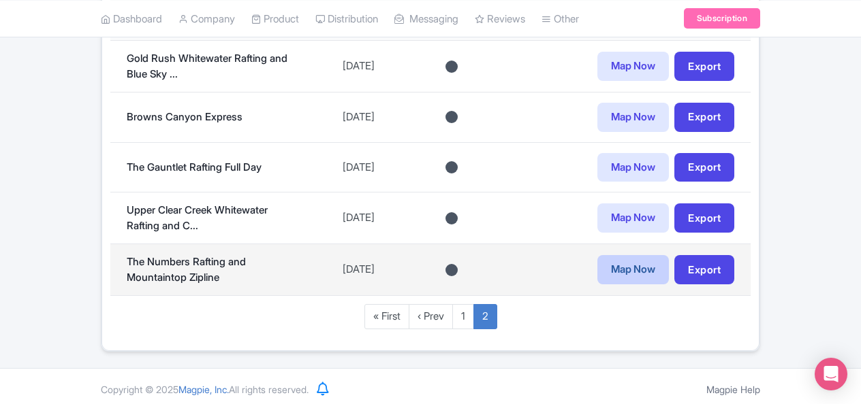
click at [628, 271] on link "Map Now" at bounding box center [632, 269] width 71 height 29
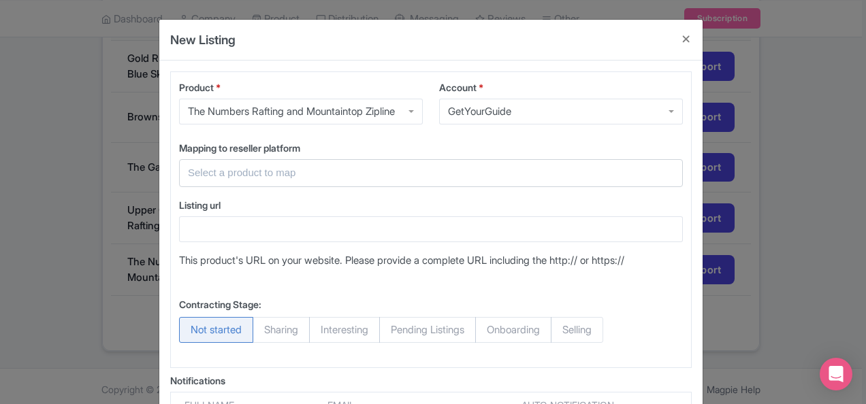
click at [448, 180] on div at bounding box center [431, 173] width 504 height 28
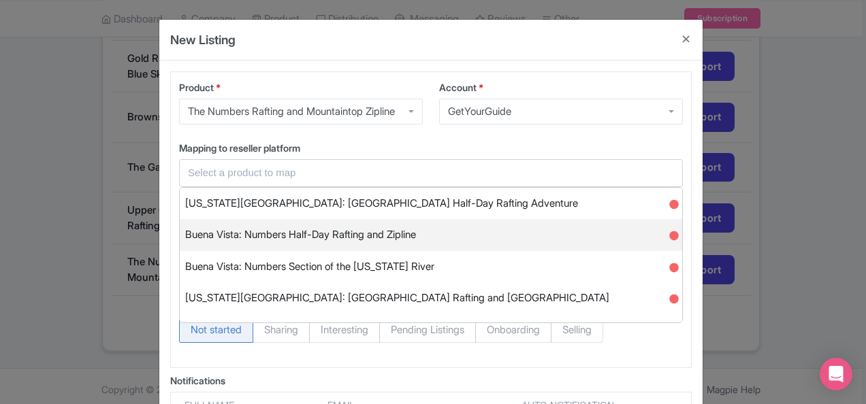
click at [412, 238] on span "Buena Vista: Numbers Half-Day Rafting and Zipline" at bounding box center [300, 235] width 231 height 21
type input "Buena Vista: Numbers Half-Day Rafting and Zipline"
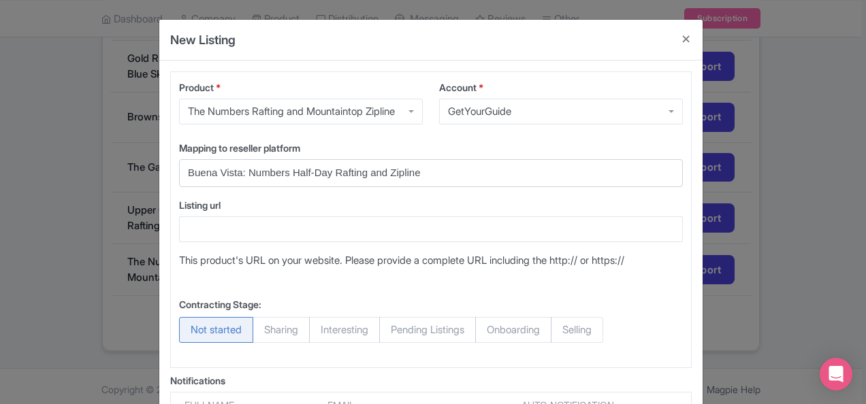
click at [416, 176] on input "Buena Vista: Numbers Half-Day Rafting and Zipline" at bounding box center [423, 173] width 470 height 16
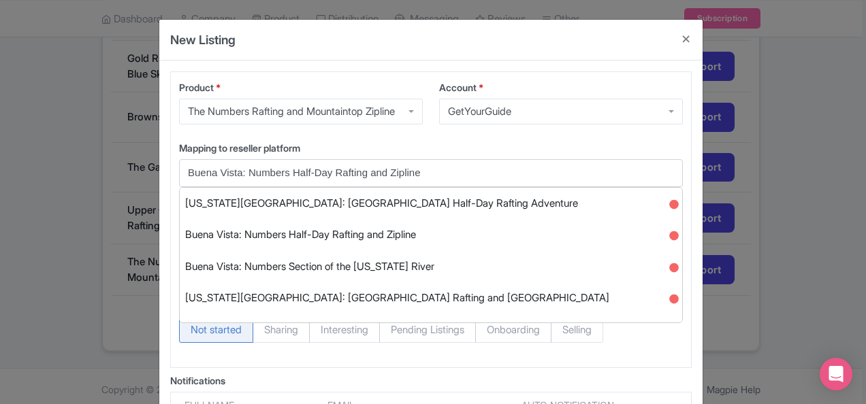
click at [456, 141] on label "Mapping to reseller platform" at bounding box center [431, 148] width 504 height 14
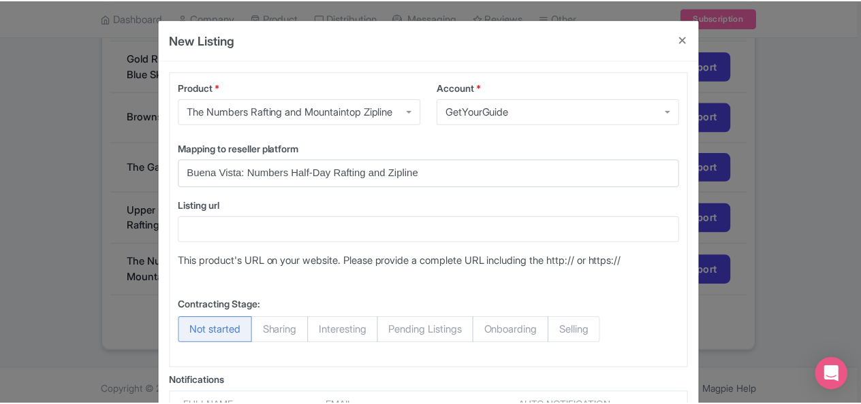
scroll to position [209, 0]
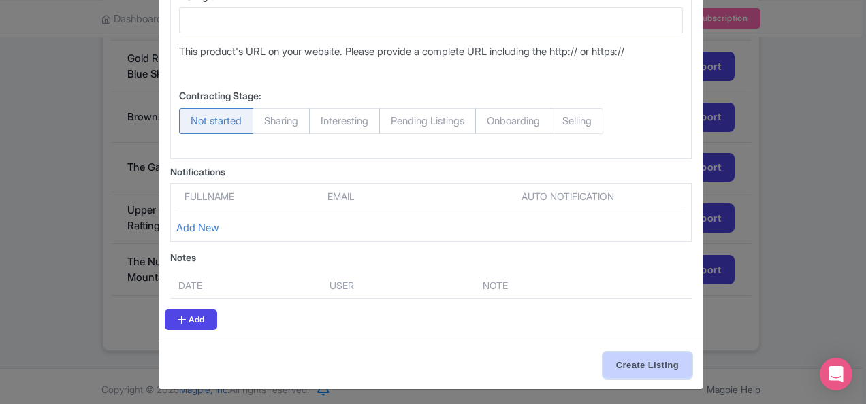
click at [620, 358] on input "Create Listing" at bounding box center [647, 366] width 89 height 26
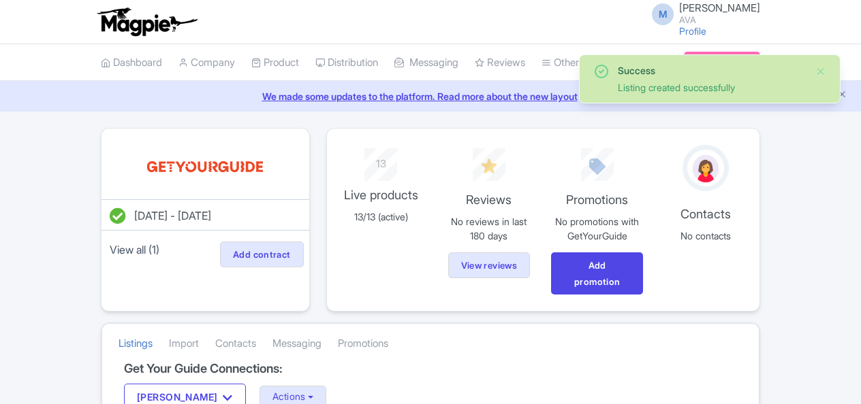
scroll to position [485, 0]
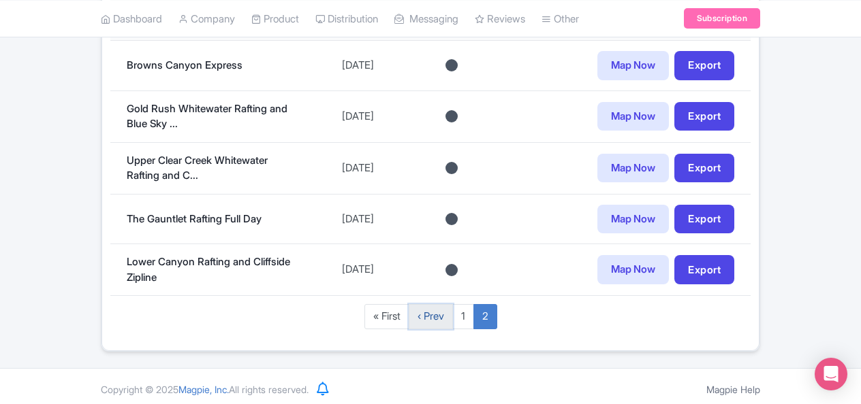
click at [426, 308] on link "‹ Prev" at bounding box center [431, 316] width 44 height 25
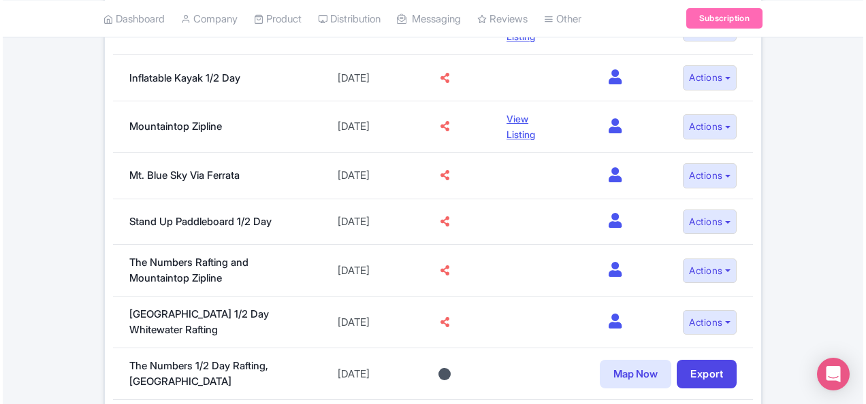
scroll to position [822, 0]
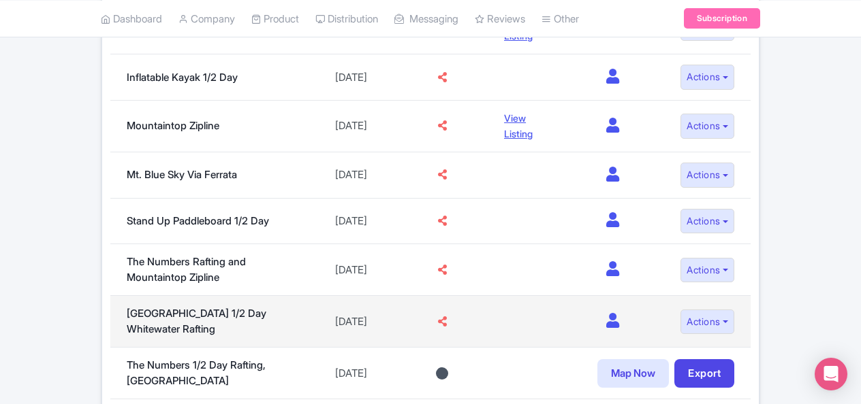
click at [438, 317] on icon at bounding box center [442, 322] width 9 height 10
click at [611, 313] on icon at bounding box center [612, 320] width 13 height 15
click at [702, 310] on button "Actions" at bounding box center [707, 322] width 54 height 25
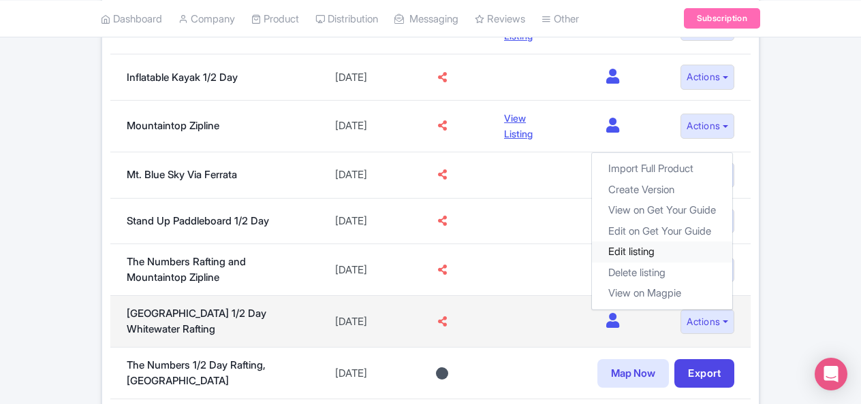
click at [685, 246] on link "Edit listing" at bounding box center [662, 252] width 140 height 21
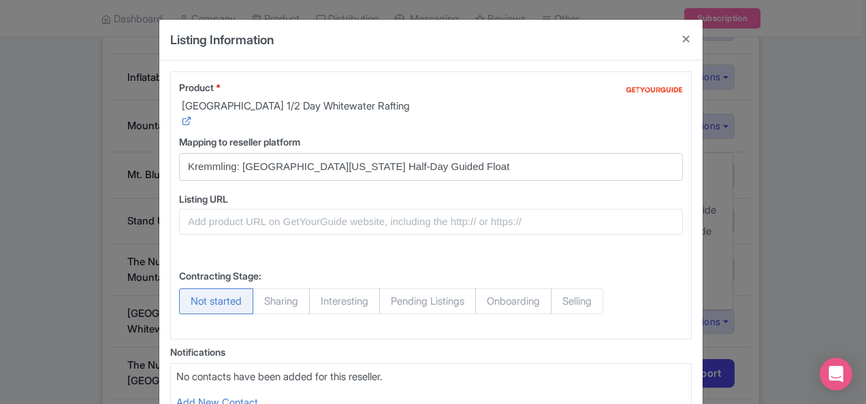
click at [414, 163] on input "Kremmling: [GEOGRAPHIC_DATA][US_STATE] Half-Day Guided Float" at bounding box center [423, 167] width 470 height 16
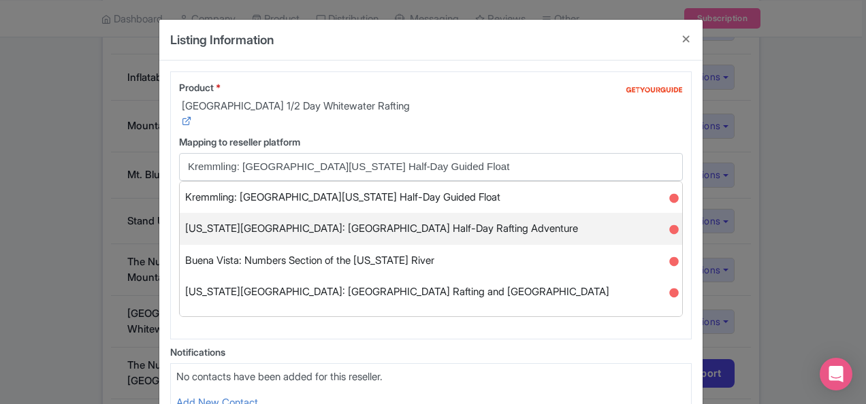
click at [379, 234] on span "[US_STATE][GEOGRAPHIC_DATA]: [GEOGRAPHIC_DATA] Half-Day Rafting Adventure" at bounding box center [381, 229] width 393 height 21
type input "[US_STATE][GEOGRAPHIC_DATA]: [GEOGRAPHIC_DATA] Half-Day Rafting Adventure"
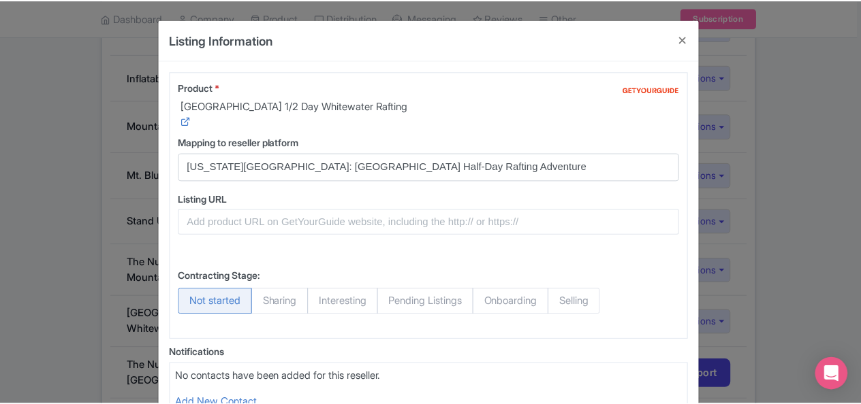
scroll to position [204, 0]
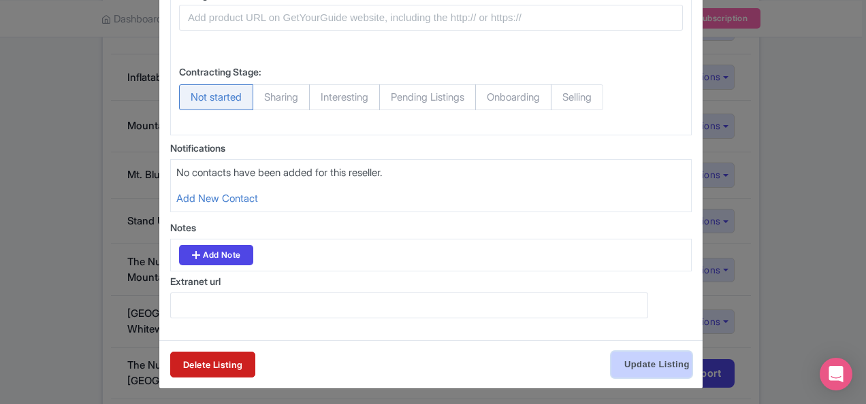
click at [622, 359] on input "Update Listing" at bounding box center [651, 365] width 80 height 26
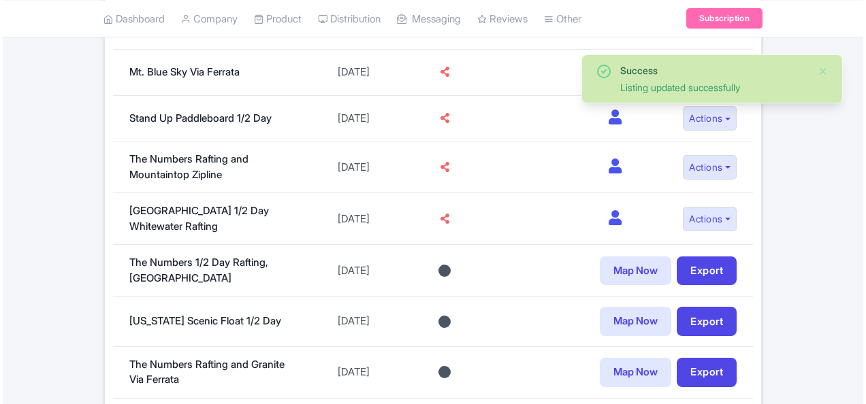
scroll to position [926, 0]
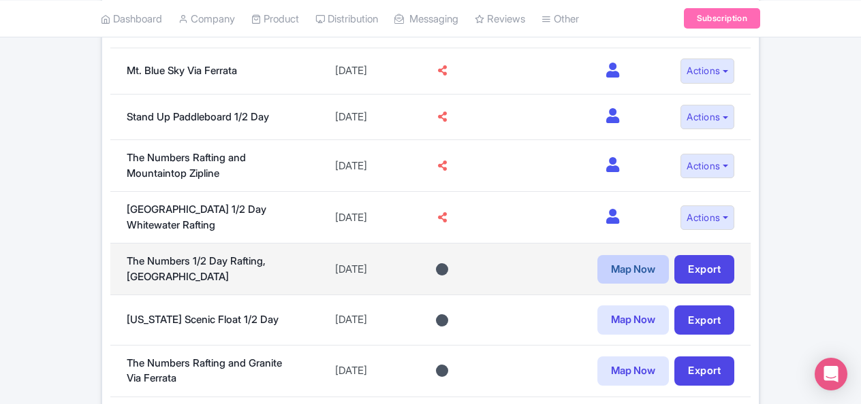
click at [635, 259] on link "Map Now" at bounding box center [632, 269] width 71 height 29
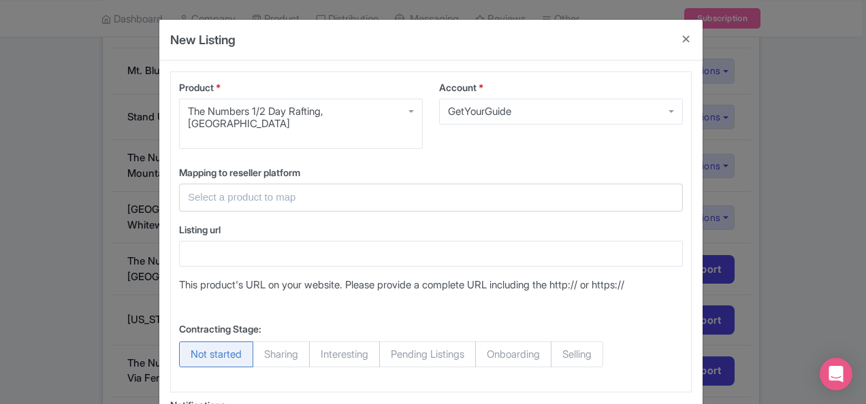
click at [333, 184] on div at bounding box center [431, 198] width 504 height 28
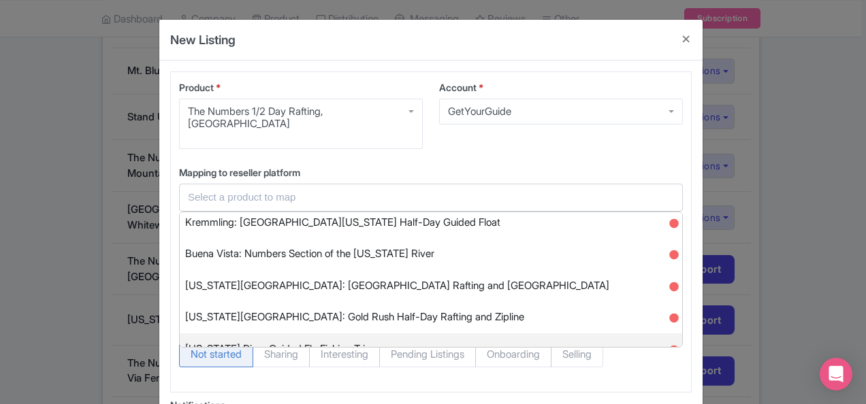
scroll to position [0, 0]
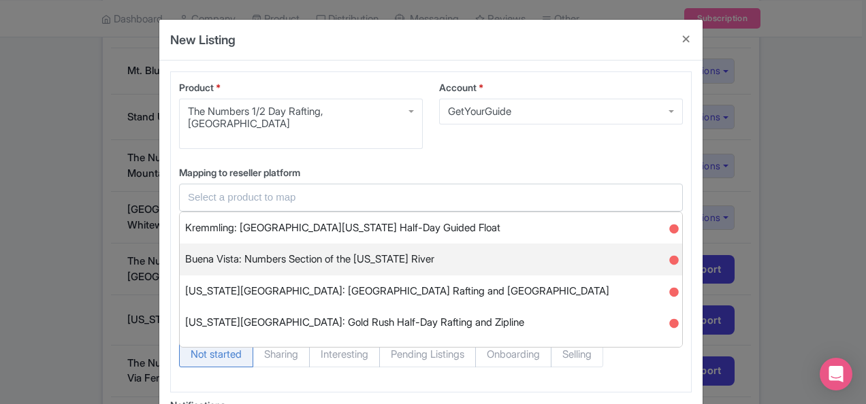
click at [362, 249] on span "Buena Vista: Numbers Section of the Arkansas River" at bounding box center [309, 259] width 249 height 21
type input "Buena Vista: Numbers Section of the Arkansas River"
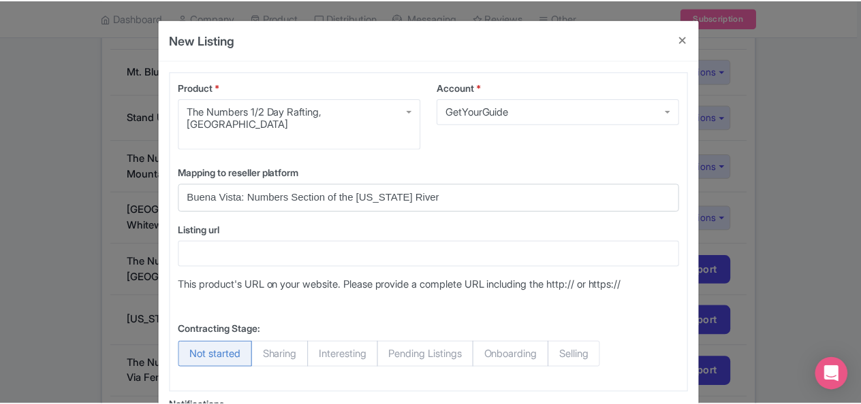
scroll to position [209, 0]
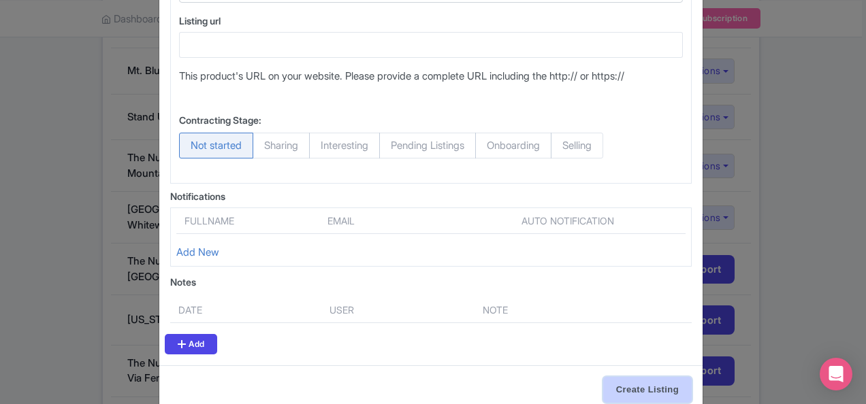
click at [621, 377] on input "Create Listing" at bounding box center [647, 390] width 89 height 26
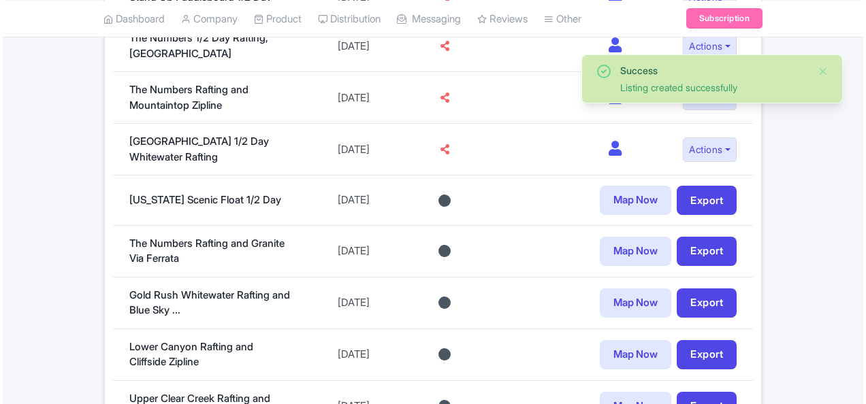
scroll to position [1050, 0]
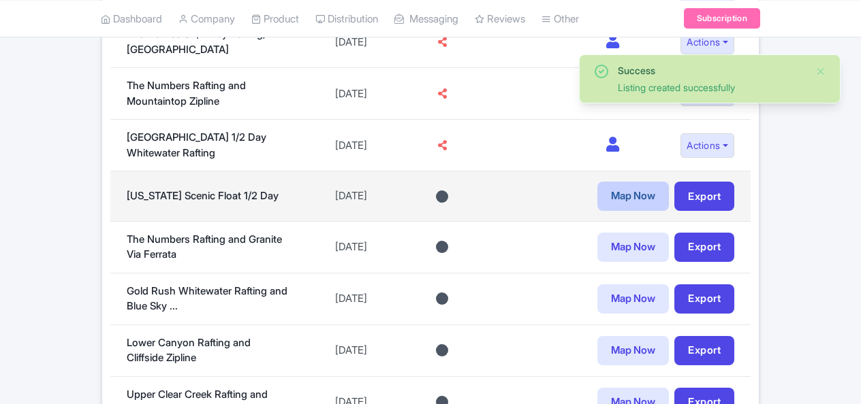
click at [626, 186] on link "Map Now" at bounding box center [632, 196] width 71 height 29
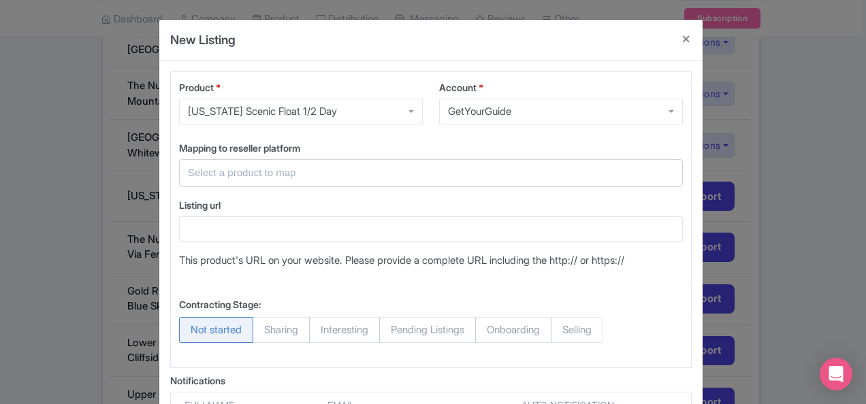
click at [396, 171] on input "text" at bounding box center [423, 173] width 470 height 16
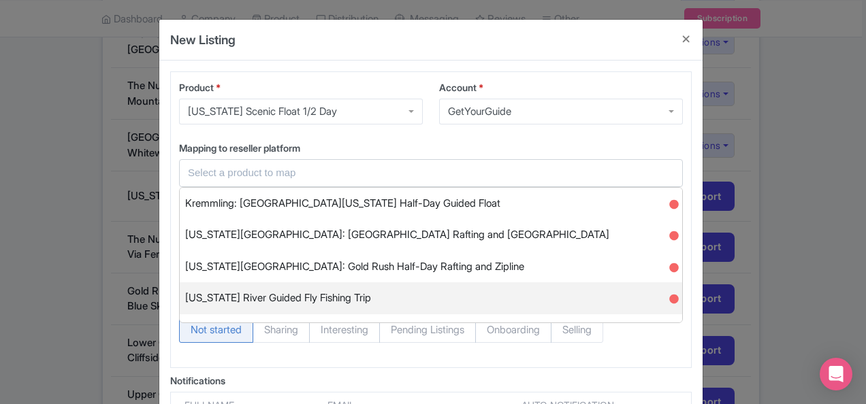
scroll to position [1, 0]
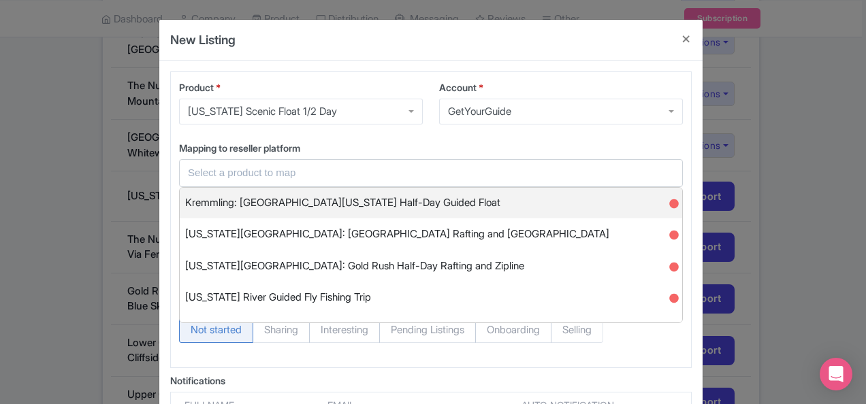
click at [359, 209] on span "Kremmling: Upper Colorado Half-Day Guided Float" at bounding box center [342, 203] width 315 height 21
type input "Kremmling: Upper Colorado Half-Day Guided Float"
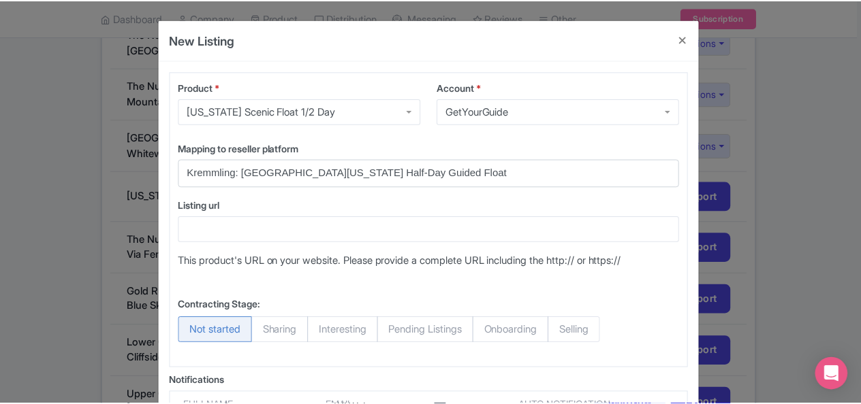
scroll to position [209, 0]
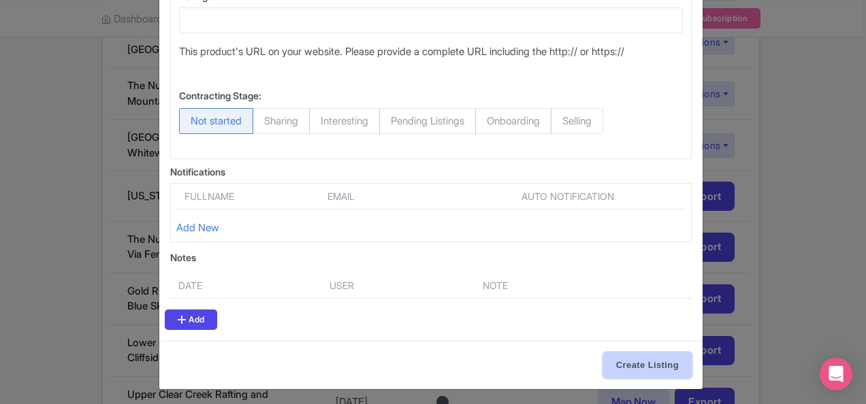
click at [618, 355] on input "Create Listing" at bounding box center [647, 366] width 89 height 26
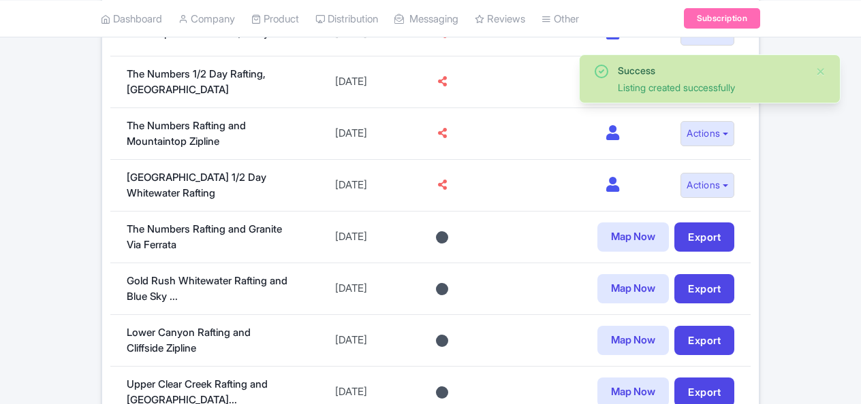
scroll to position [1057, 0]
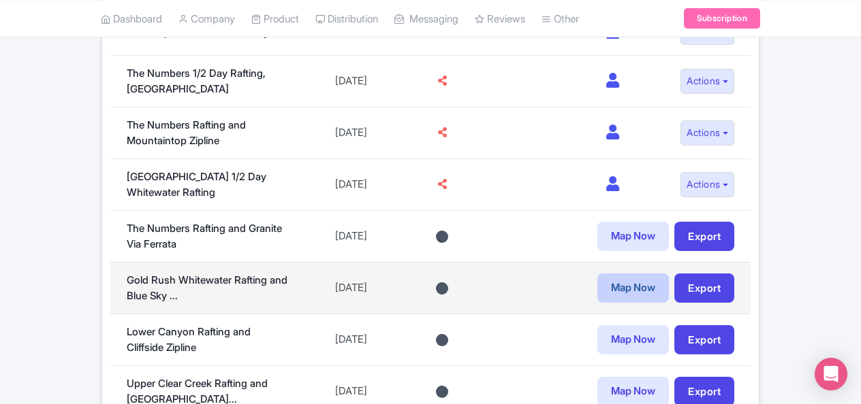
click at [636, 283] on link "Map Now" at bounding box center [632, 288] width 71 height 29
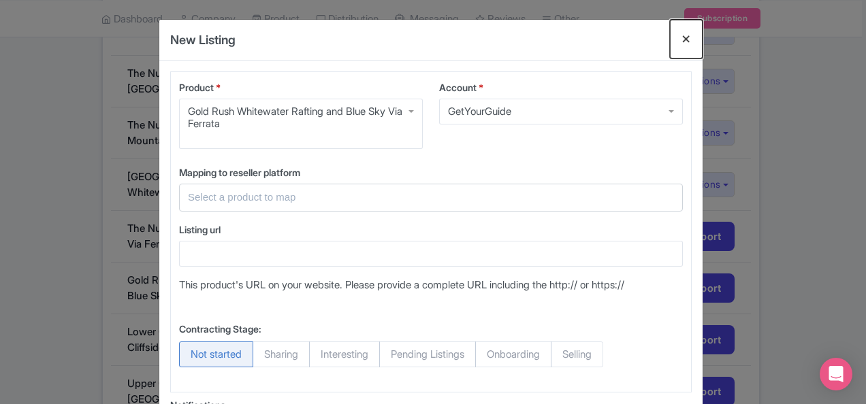
click at [690, 38] on button "Close" at bounding box center [686, 39] width 33 height 39
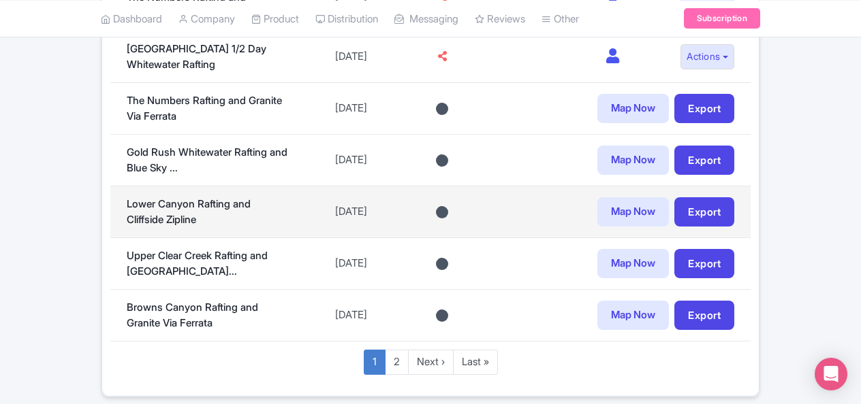
scroll to position [1185, 0]
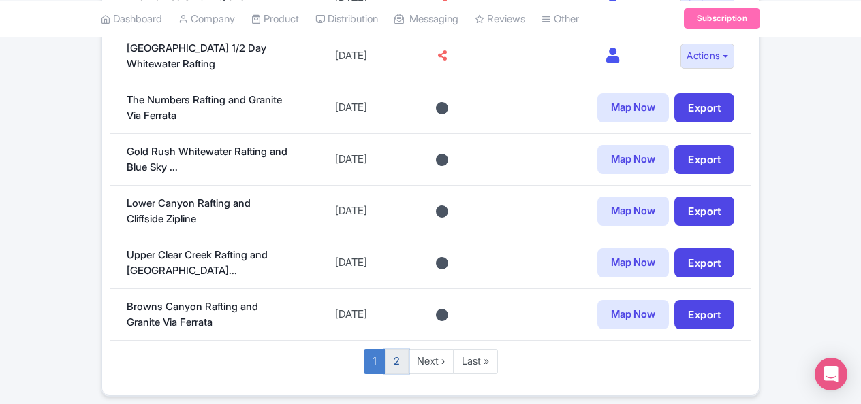
click at [394, 349] on link "2" at bounding box center [397, 361] width 24 height 25
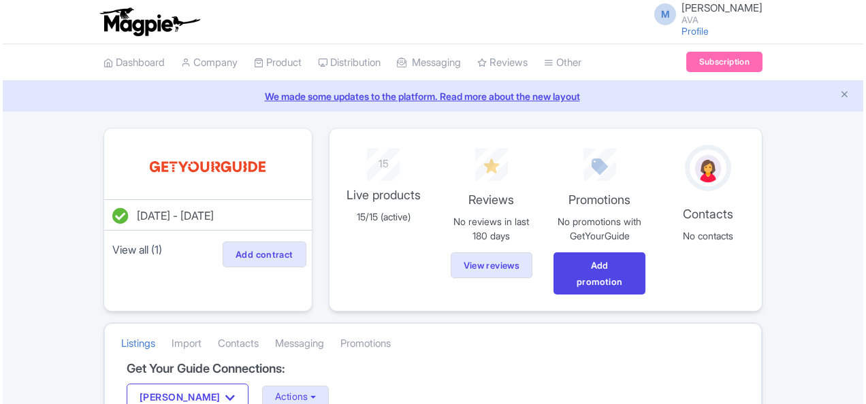
scroll to position [389, 0]
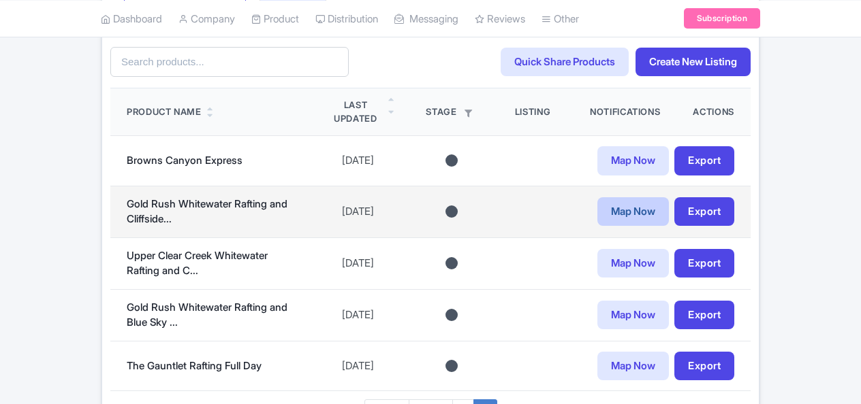
click at [605, 202] on link "Map Now" at bounding box center [632, 211] width 71 height 29
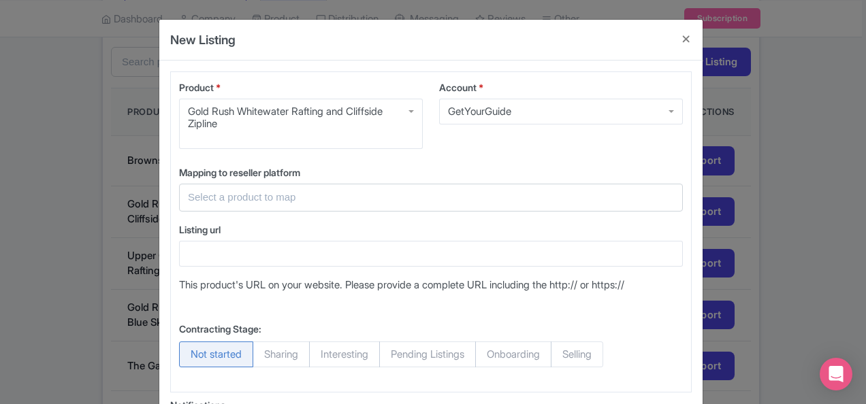
click at [381, 191] on input "text" at bounding box center [423, 198] width 470 height 16
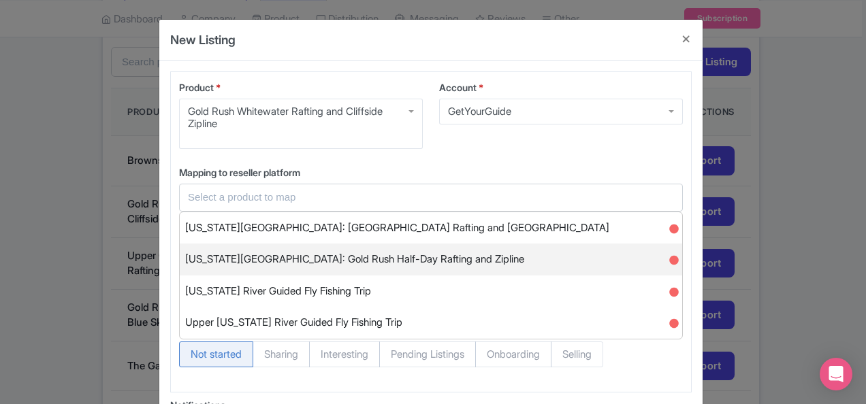
click at [351, 258] on span "Idaho Springs: Gold Rush Half-Day Rafting and Zipline" at bounding box center [354, 259] width 339 height 21
type input "Idaho Springs: Gold Rush Half-Day Rafting and Zipline"
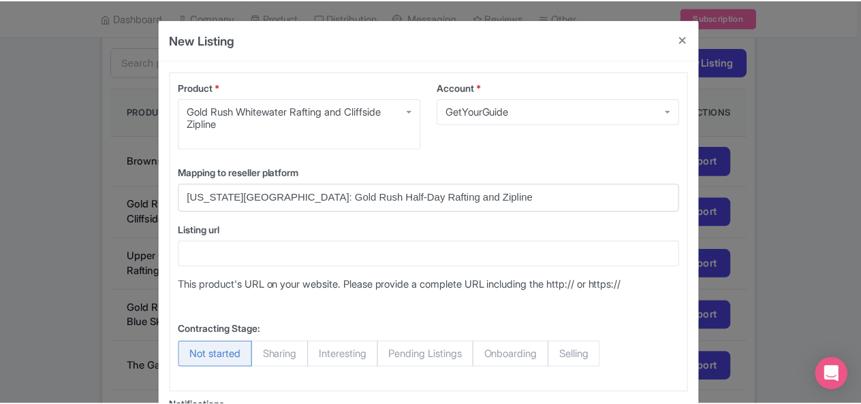
scroll to position [234, 0]
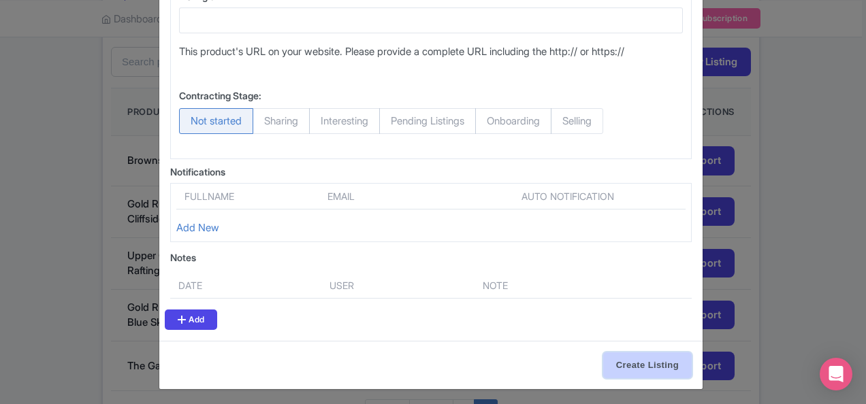
click at [617, 355] on input "Create Listing" at bounding box center [647, 366] width 89 height 26
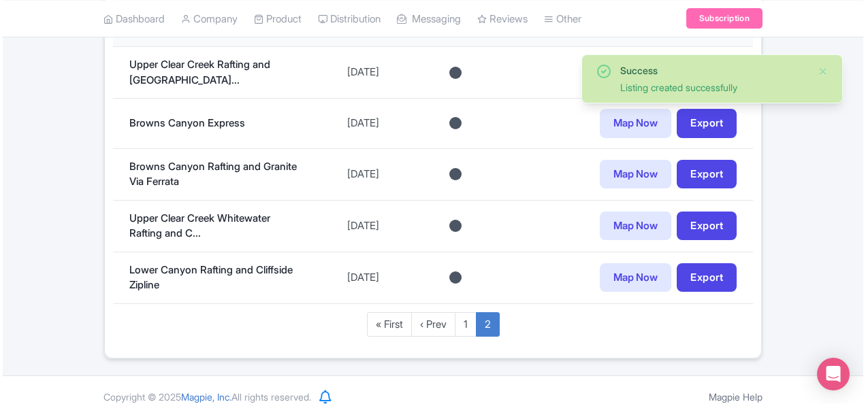
scroll to position [471, 0]
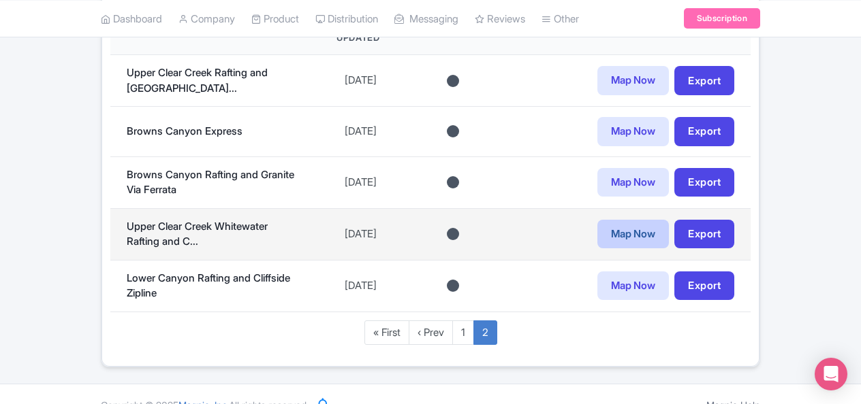
click at [637, 234] on link "Map Now" at bounding box center [632, 234] width 71 height 29
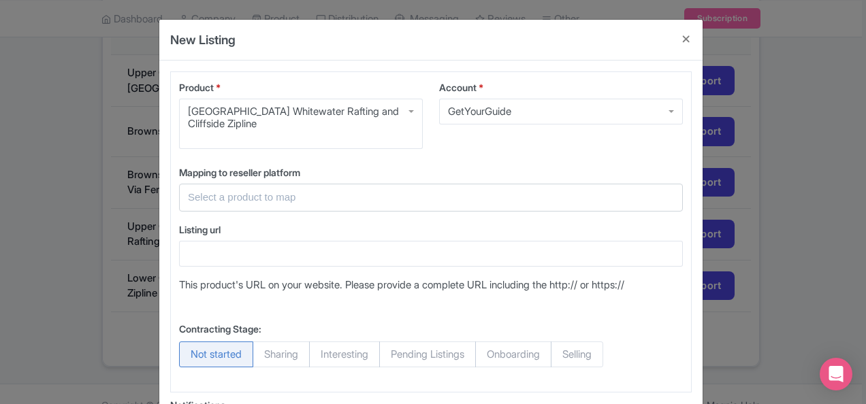
click at [316, 198] on input "text" at bounding box center [423, 198] width 470 height 16
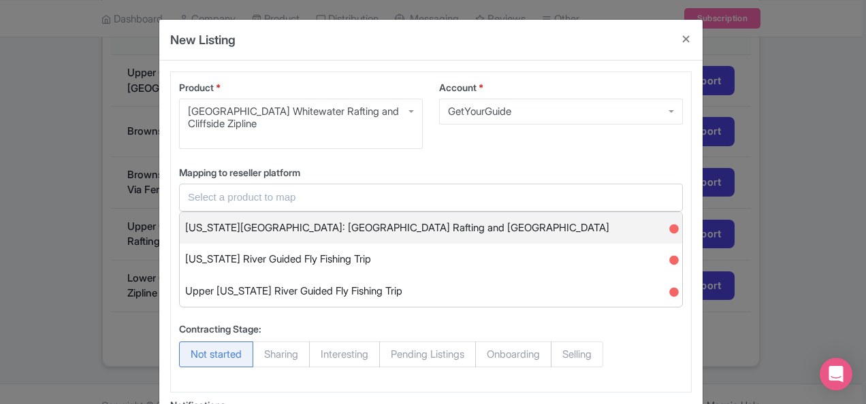
click at [348, 233] on span "[US_STATE][GEOGRAPHIC_DATA]: [GEOGRAPHIC_DATA] Rafting and [GEOGRAPHIC_DATA]" at bounding box center [397, 228] width 424 height 21
type input "[US_STATE][GEOGRAPHIC_DATA]: [GEOGRAPHIC_DATA] Rafting and [GEOGRAPHIC_DATA]"
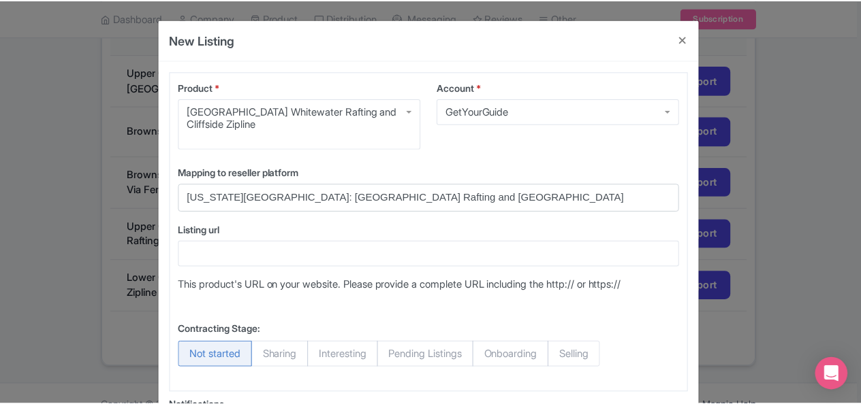
scroll to position [234, 0]
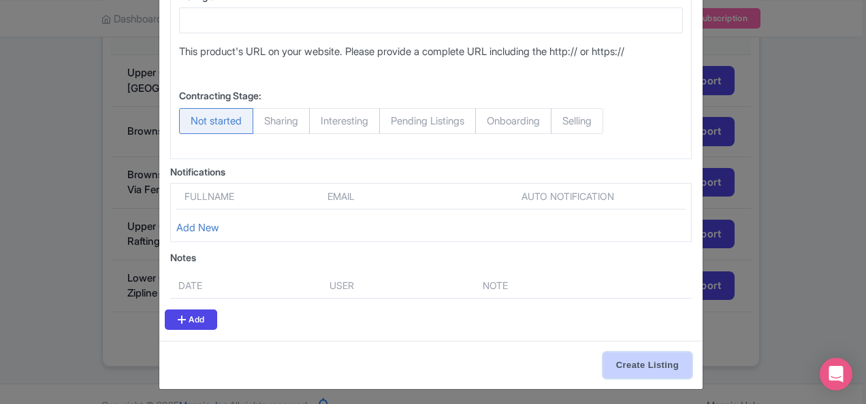
click at [614, 353] on input "Create Listing" at bounding box center [647, 366] width 89 height 26
